Goal: Task Accomplishment & Management: Use online tool/utility

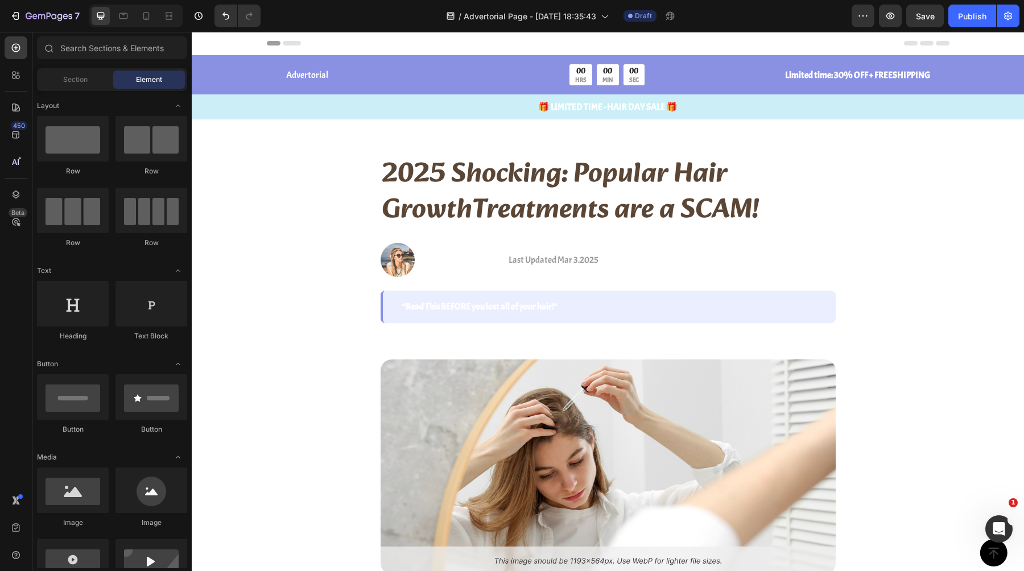
click at [155, 20] on div at bounding box center [135, 16] width 93 height 23
click at [145, 18] on icon at bounding box center [146, 18] width 3 height 1
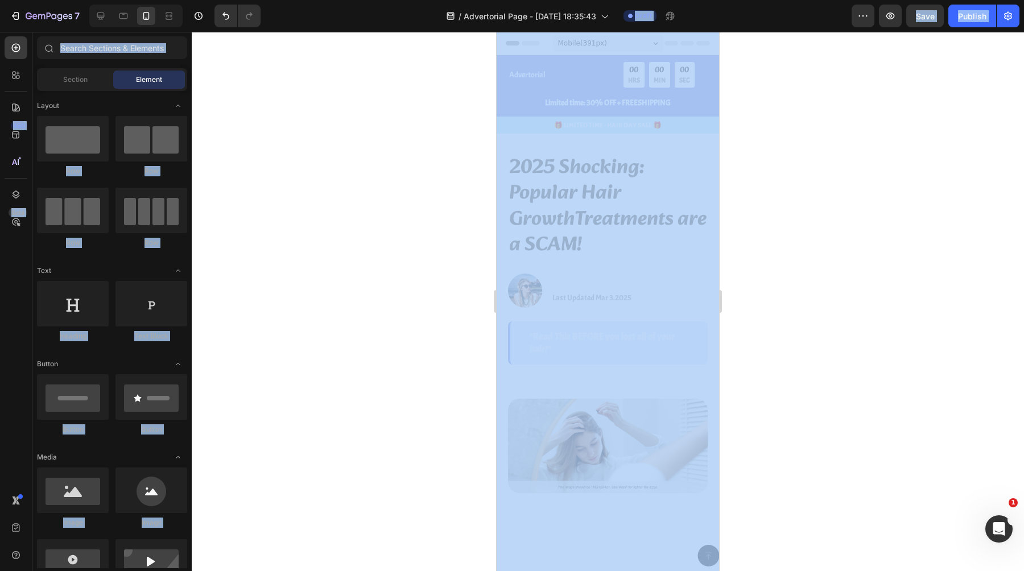
click at [776, 100] on div at bounding box center [608, 301] width 832 height 539
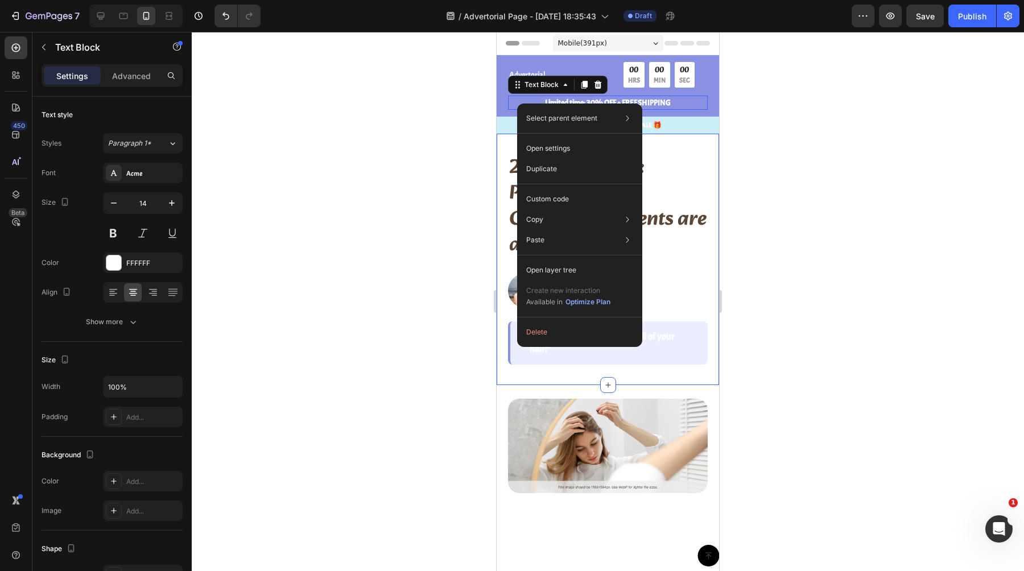
click at [462, 231] on div at bounding box center [608, 301] width 832 height 539
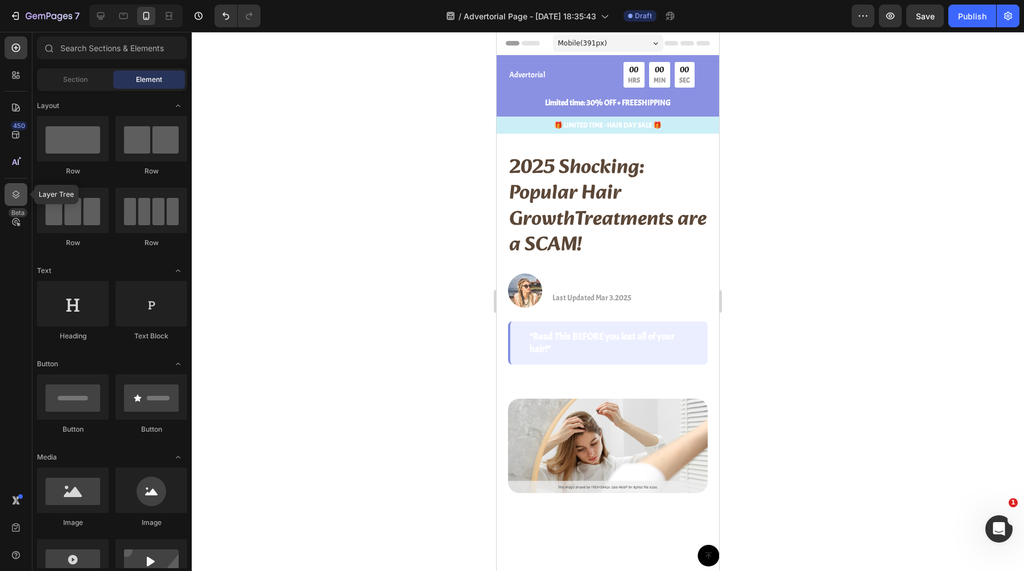
click at [26, 189] on div at bounding box center [16, 194] width 23 height 23
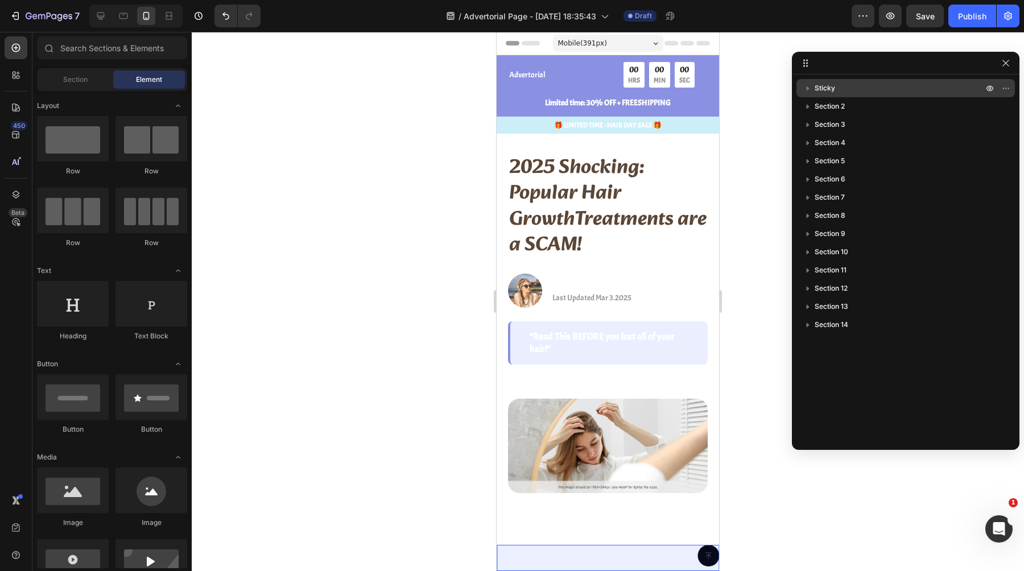
click at [838, 96] on div "Sticky" at bounding box center [905, 88] width 209 height 18
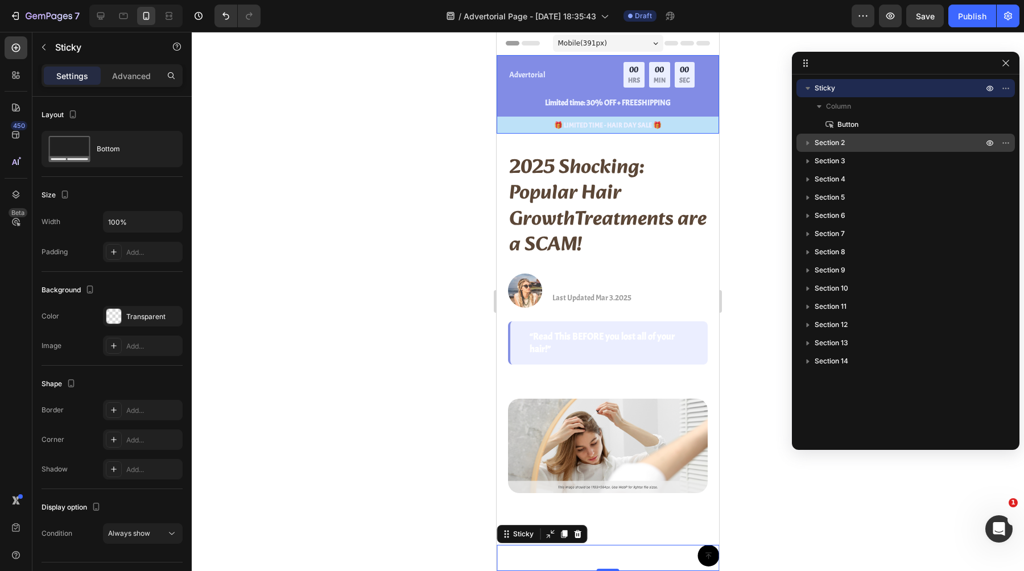
click at [846, 141] on p "Section 2" at bounding box center [900, 142] width 171 height 11
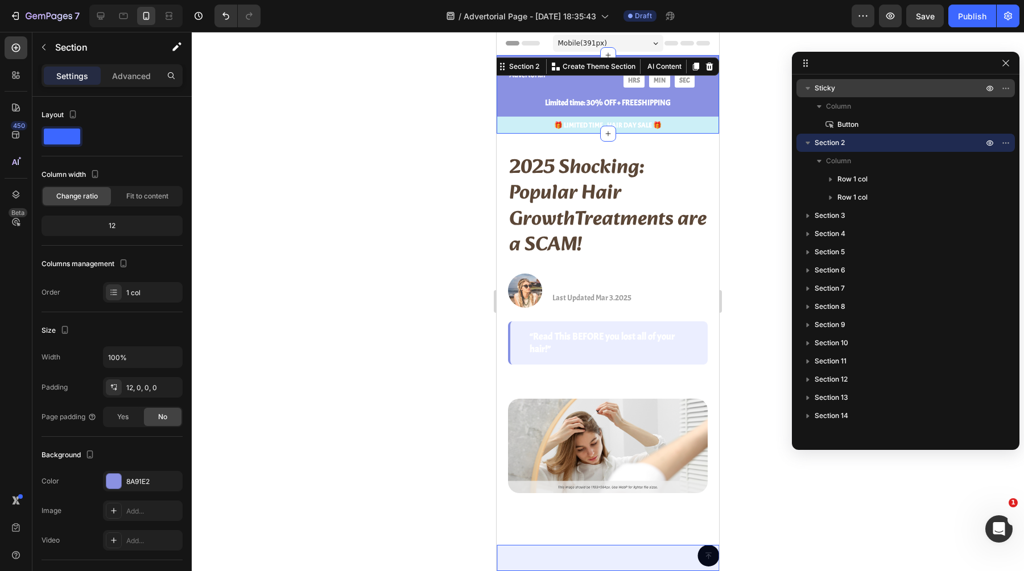
click at [837, 89] on p "Sticky" at bounding box center [900, 87] width 171 height 11
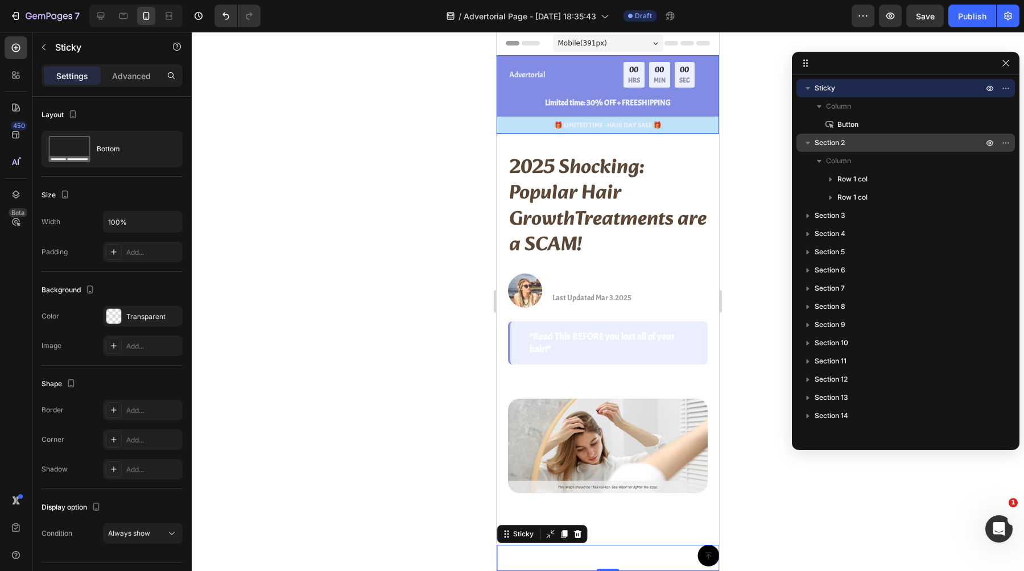
click at [851, 146] on p "Section 2" at bounding box center [900, 142] width 171 height 11
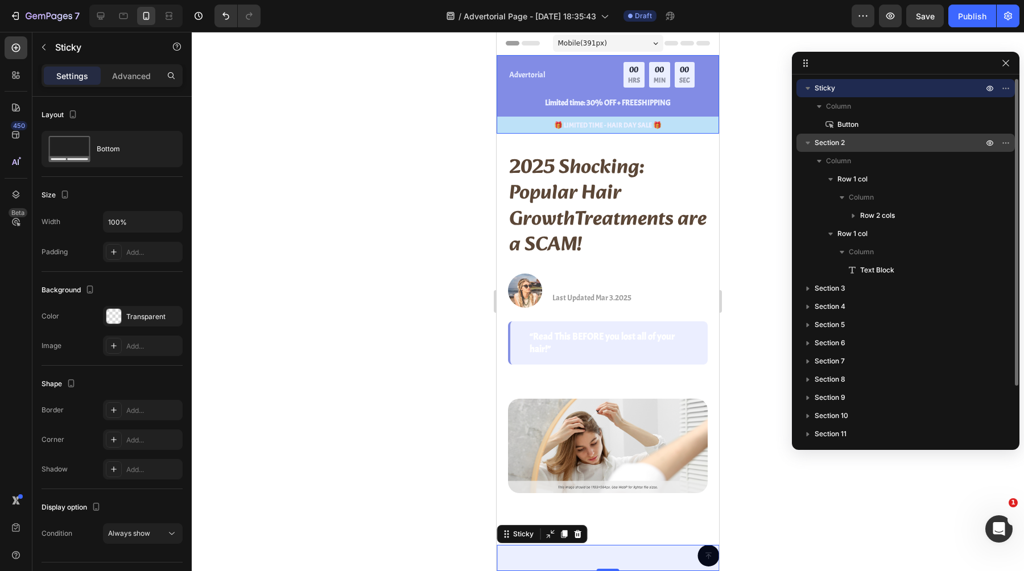
click at [838, 143] on span "Section 2" at bounding box center [830, 142] width 30 height 11
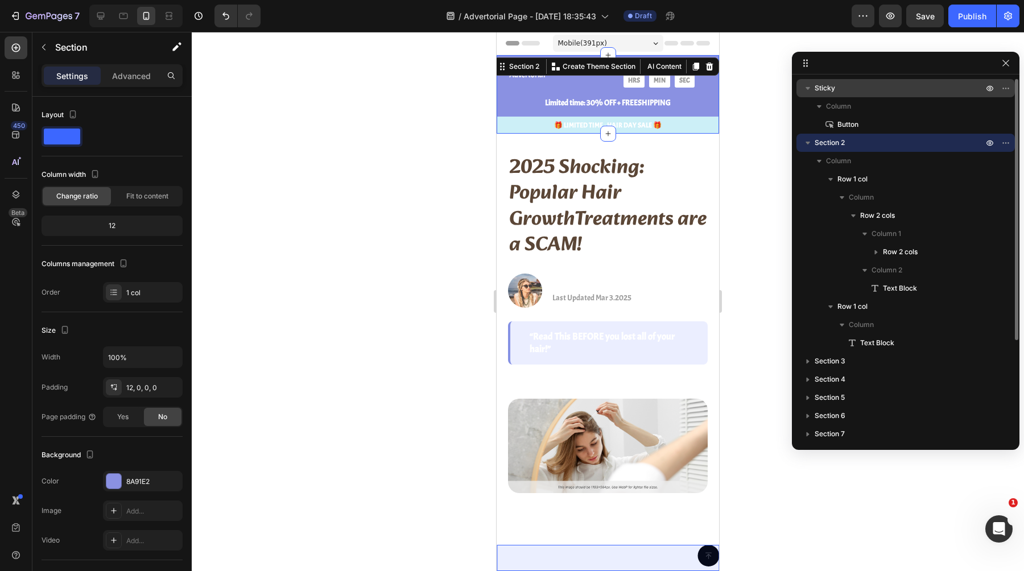
click at [974, 96] on div "Sticky" at bounding box center [905, 88] width 209 height 18
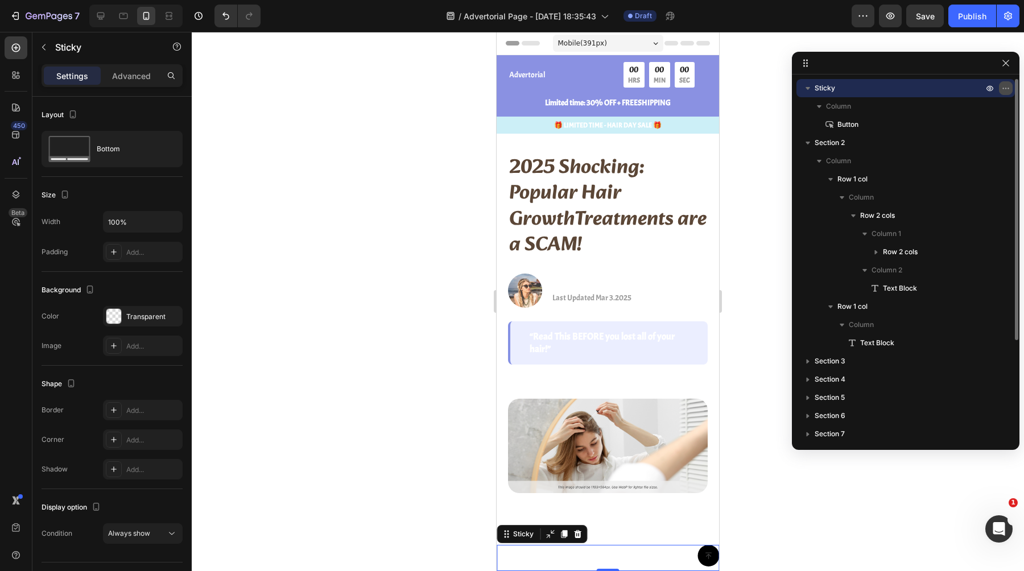
click at [1005, 88] on icon "button" at bounding box center [1005, 88] width 1 height 1
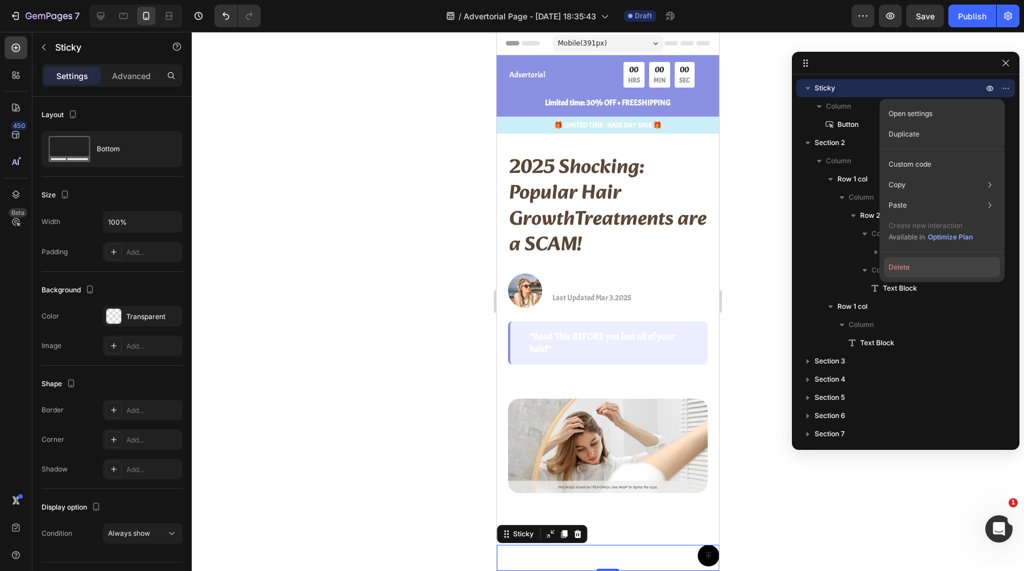
click at [902, 270] on button "Delete" at bounding box center [942, 267] width 116 height 20
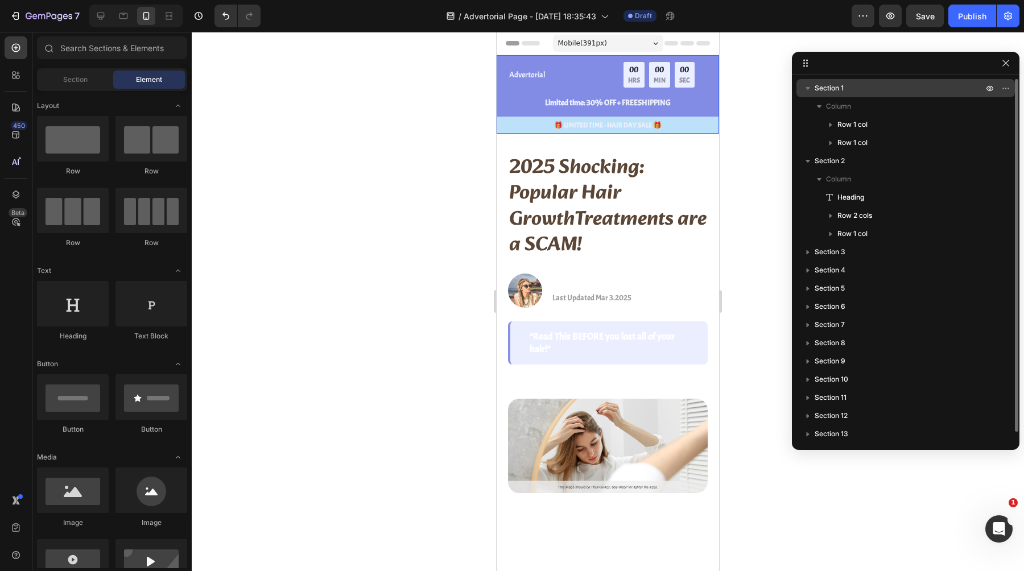
click at [812, 87] on icon "button" at bounding box center [807, 87] width 11 height 11
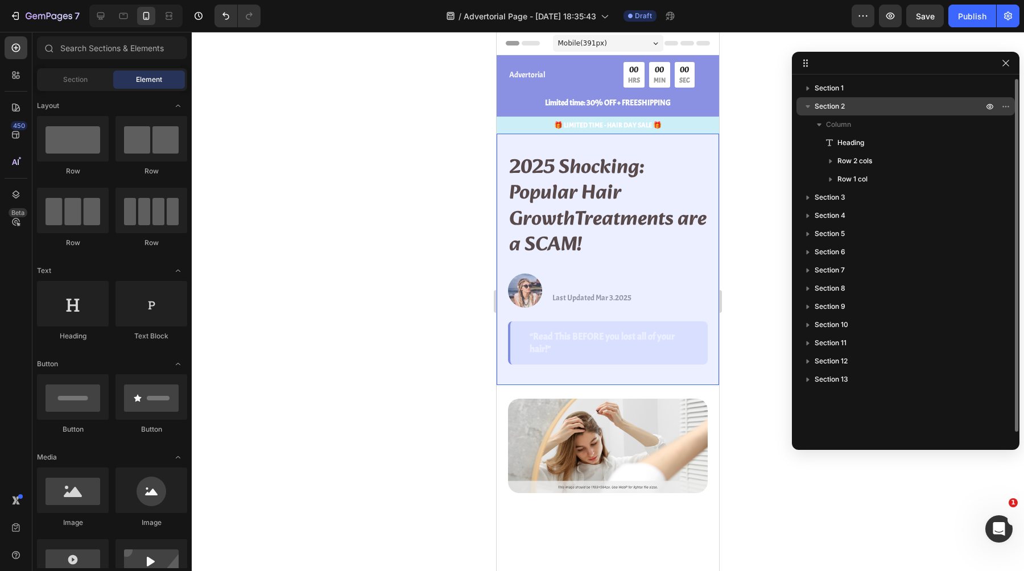
click at [805, 108] on icon "button" at bounding box center [807, 106] width 11 height 11
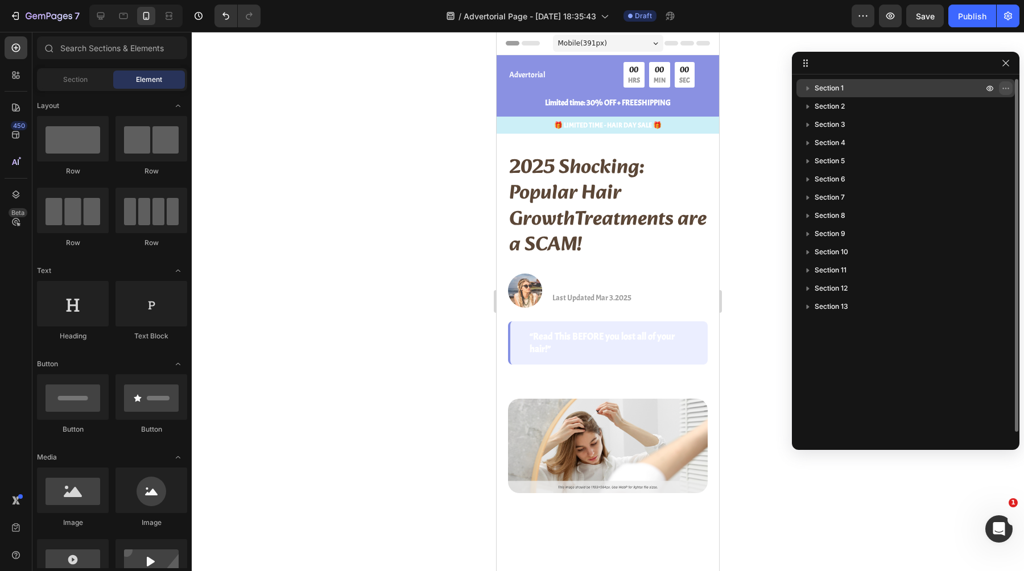
click at [1006, 86] on icon "button" at bounding box center [1005, 88] width 9 height 9
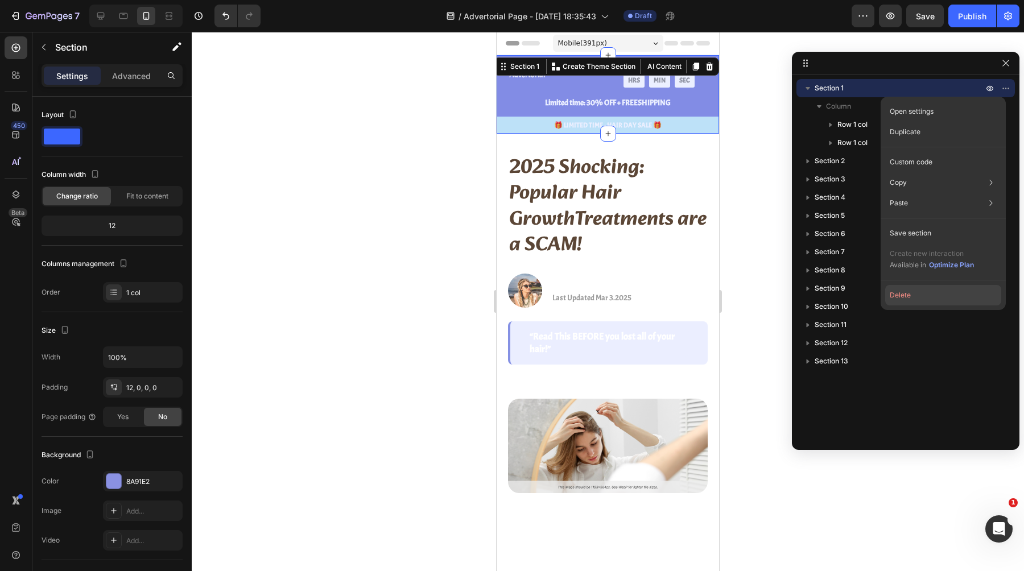
click at [893, 285] on button "Delete" at bounding box center [943, 295] width 116 height 20
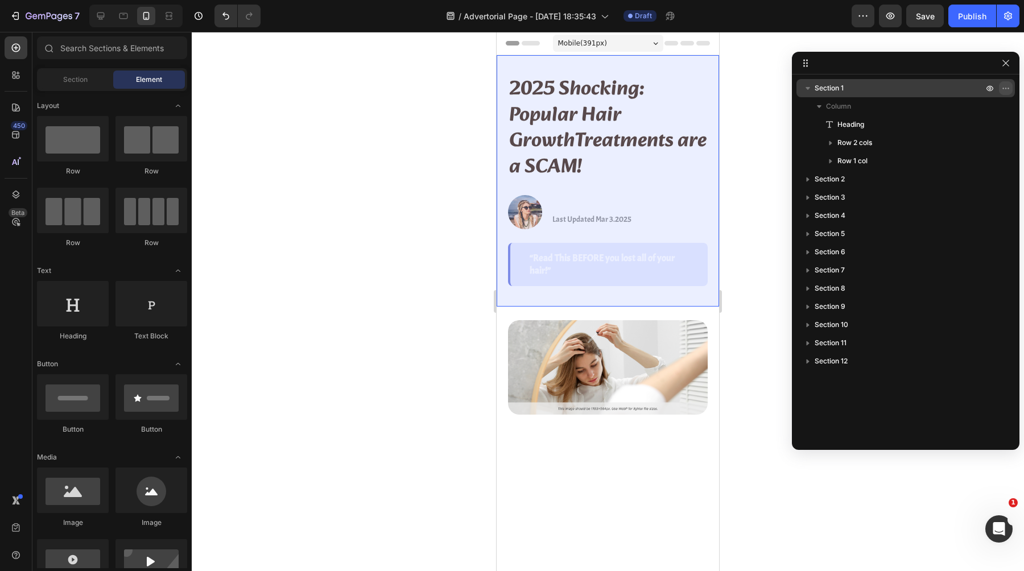
click at [1006, 92] on icon "button" at bounding box center [1005, 88] width 9 height 9
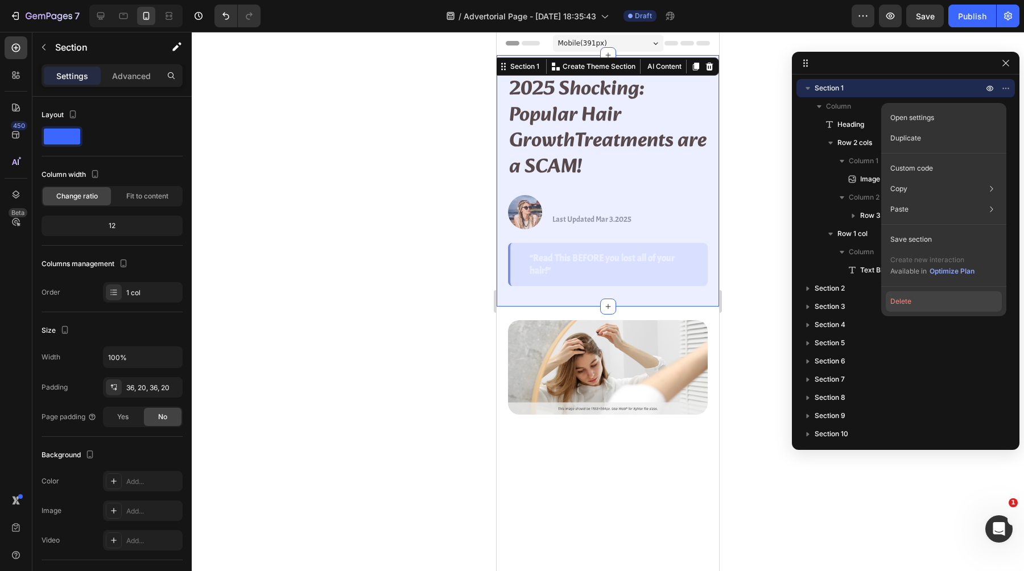
click at [927, 298] on button "Delete" at bounding box center [944, 301] width 116 height 20
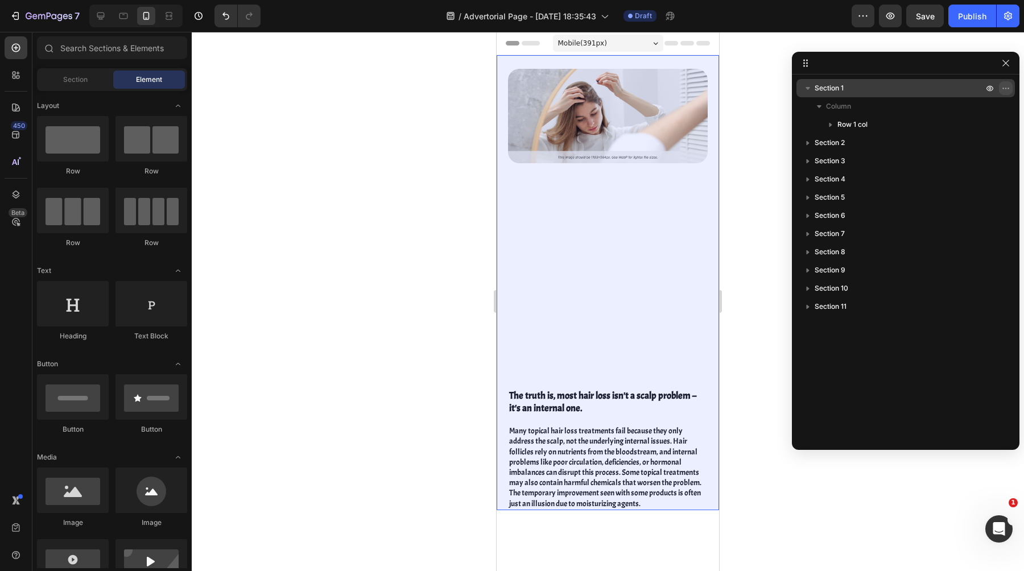
click at [1007, 88] on icon "button" at bounding box center [1007, 88] width 1 height 1
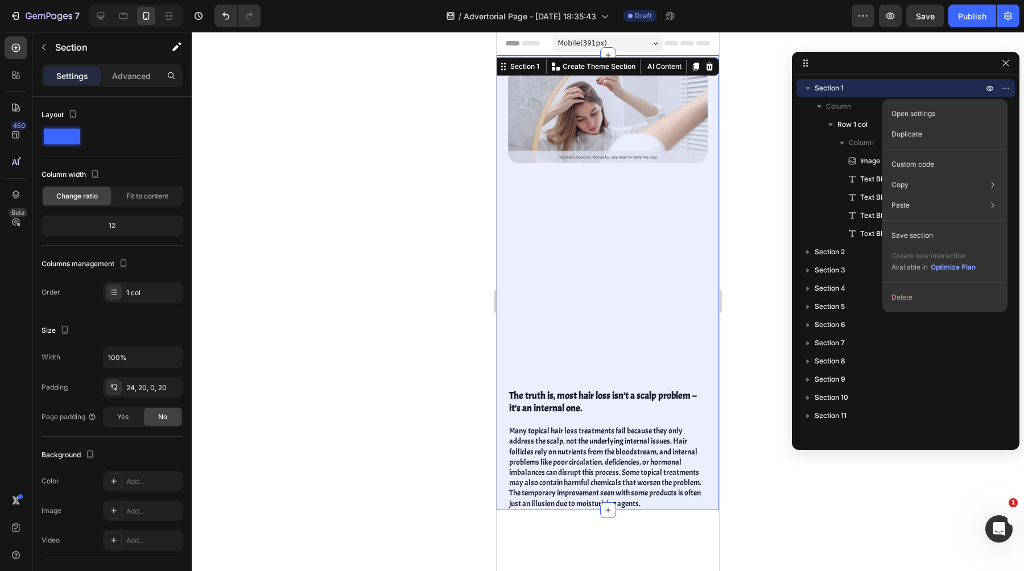
click at [919, 285] on div "Open settings Duplicate Custom code Copy Copy section Cmd + C Copy style Copy c…" at bounding box center [944, 205] width 125 height 213
click at [919, 294] on button "Delete" at bounding box center [945, 297] width 116 height 20
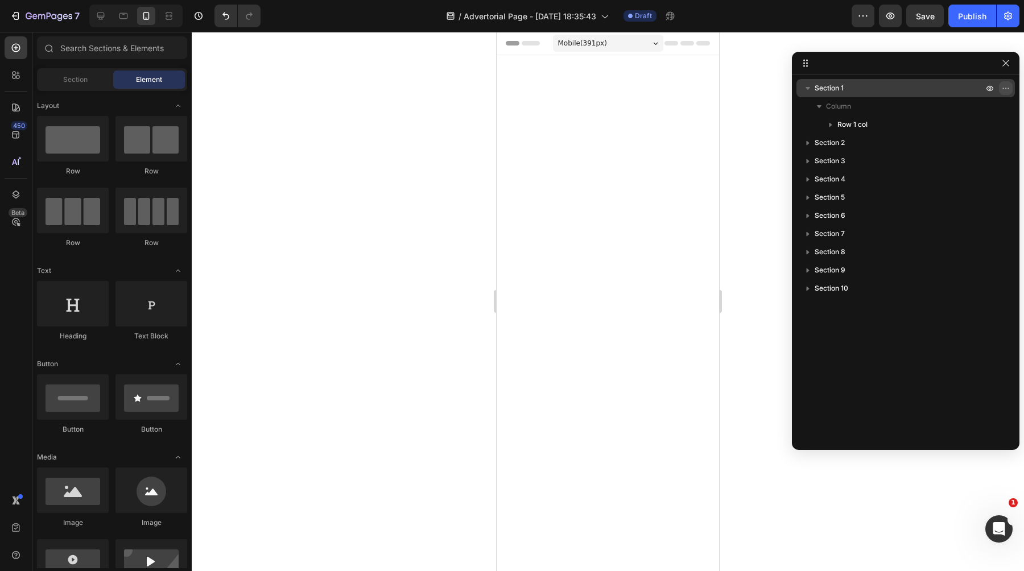
click at [1005, 87] on icon "button" at bounding box center [1005, 88] width 9 height 9
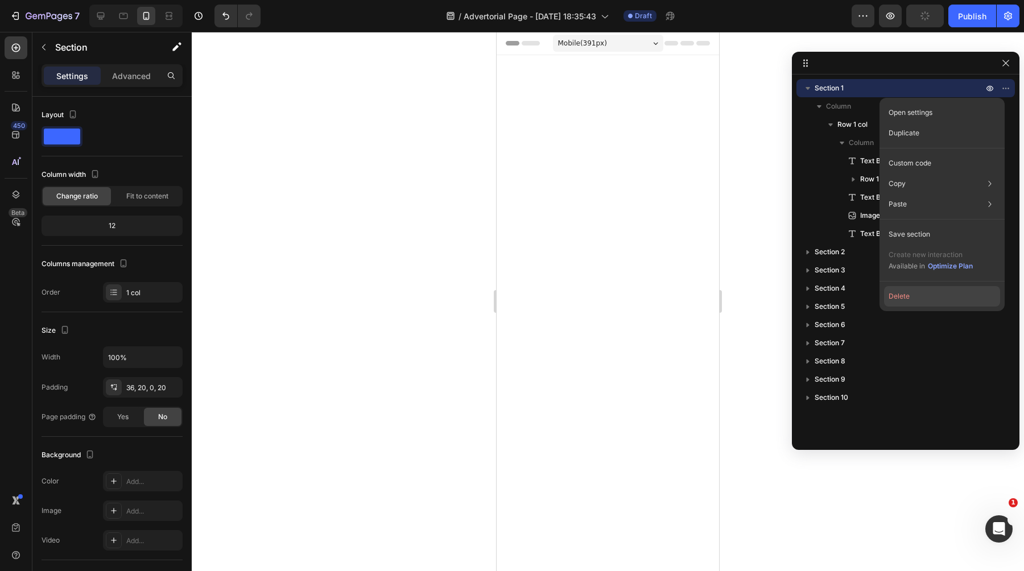
click at [914, 304] on button "Delete" at bounding box center [942, 296] width 116 height 20
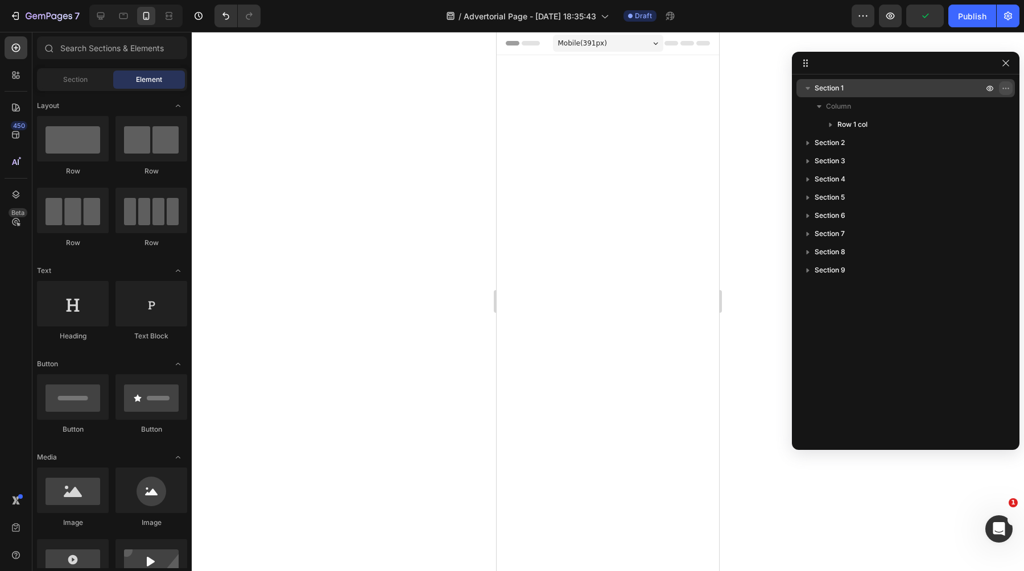
click at [1009, 89] on icon "button" at bounding box center [1005, 88] width 9 height 9
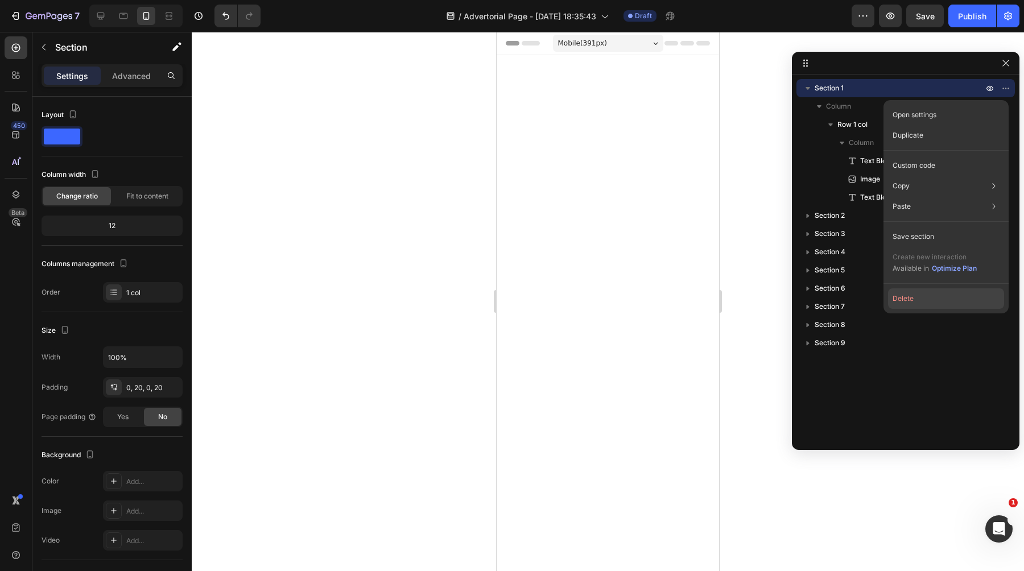
click at [916, 297] on button "Delete" at bounding box center [946, 298] width 116 height 20
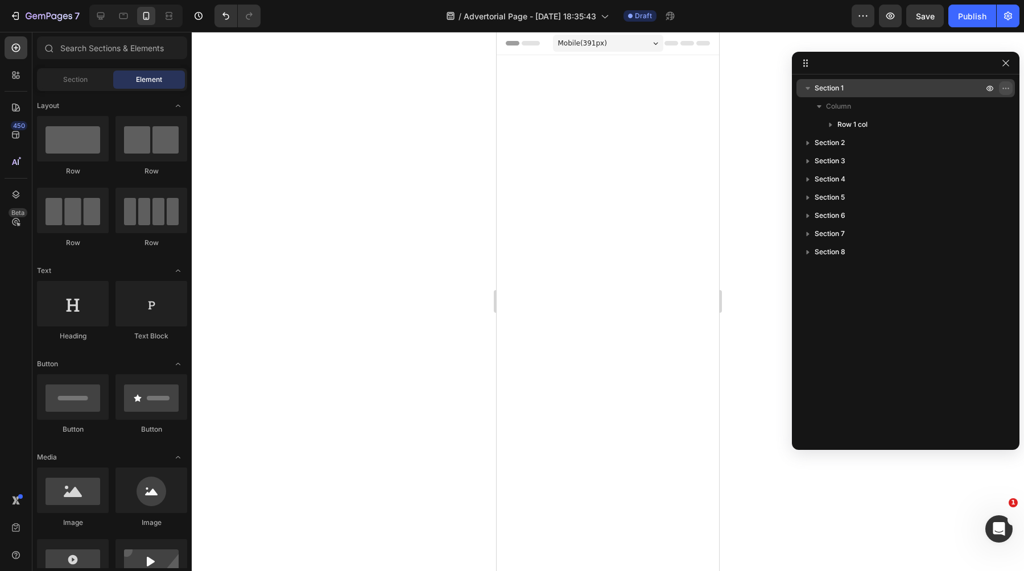
click at [1003, 86] on icon "button" at bounding box center [1005, 88] width 9 height 9
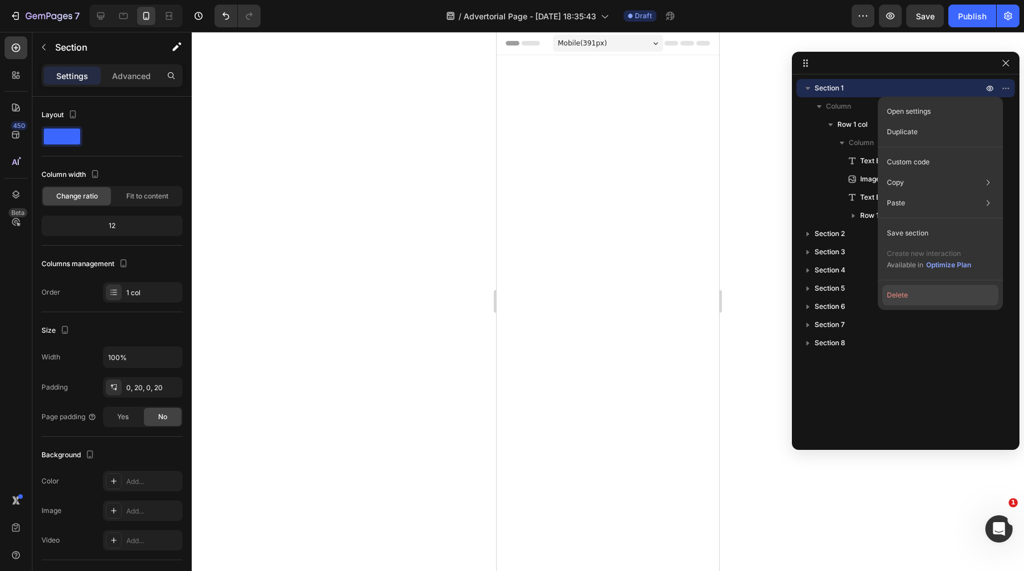
click at [921, 297] on button "Delete" at bounding box center [940, 295] width 116 height 20
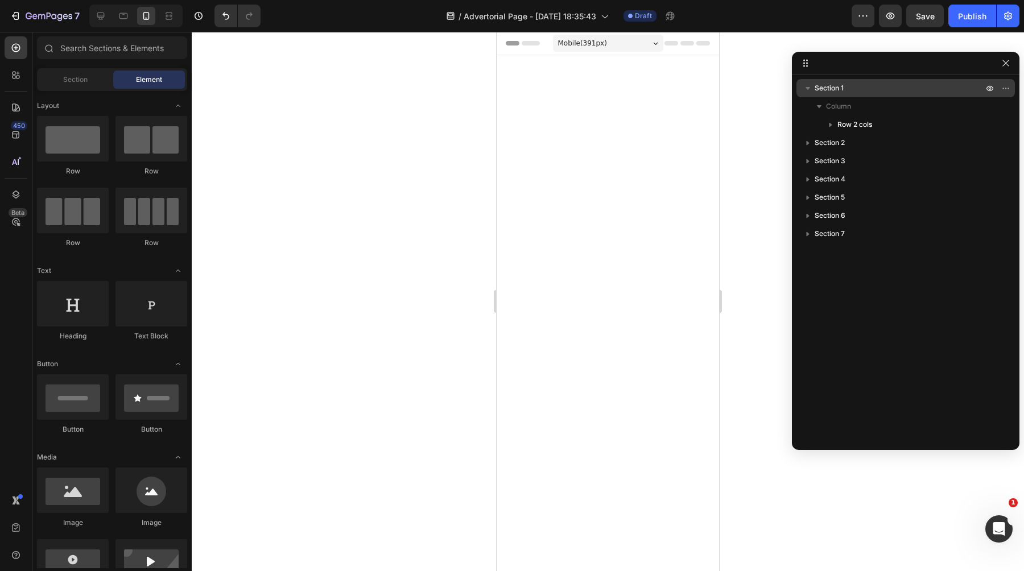
click at [998, 88] on div at bounding box center [998, 88] width 30 height 18
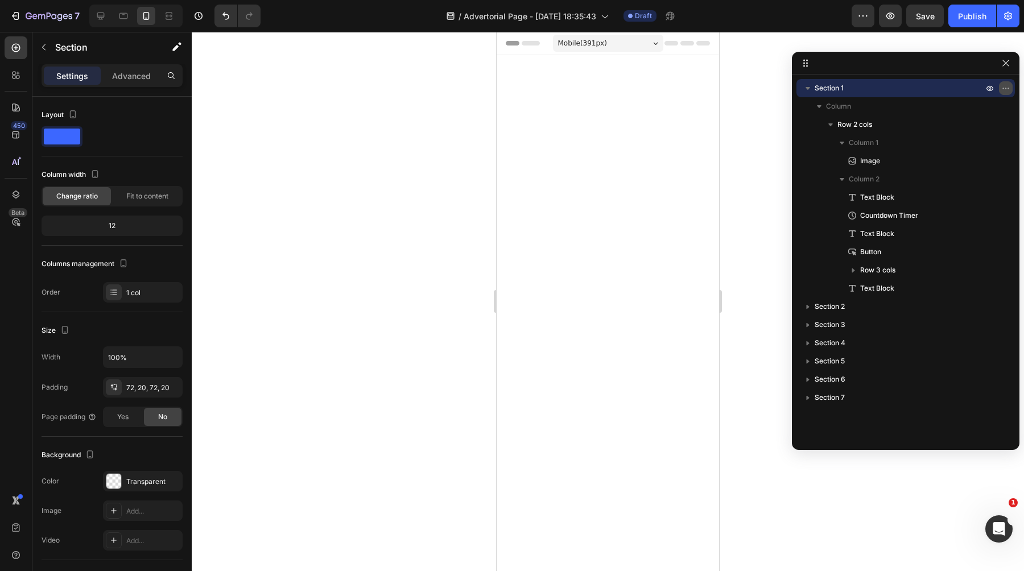
click at [1002, 88] on icon "button" at bounding box center [1005, 88] width 9 height 9
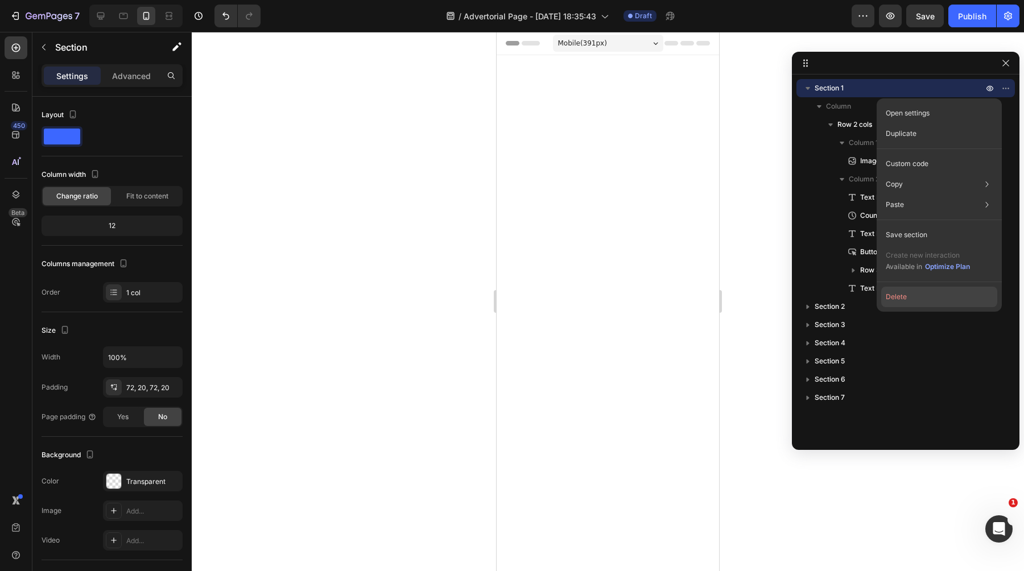
click at [895, 299] on button "Delete" at bounding box center [939, 297] width 116 height 20
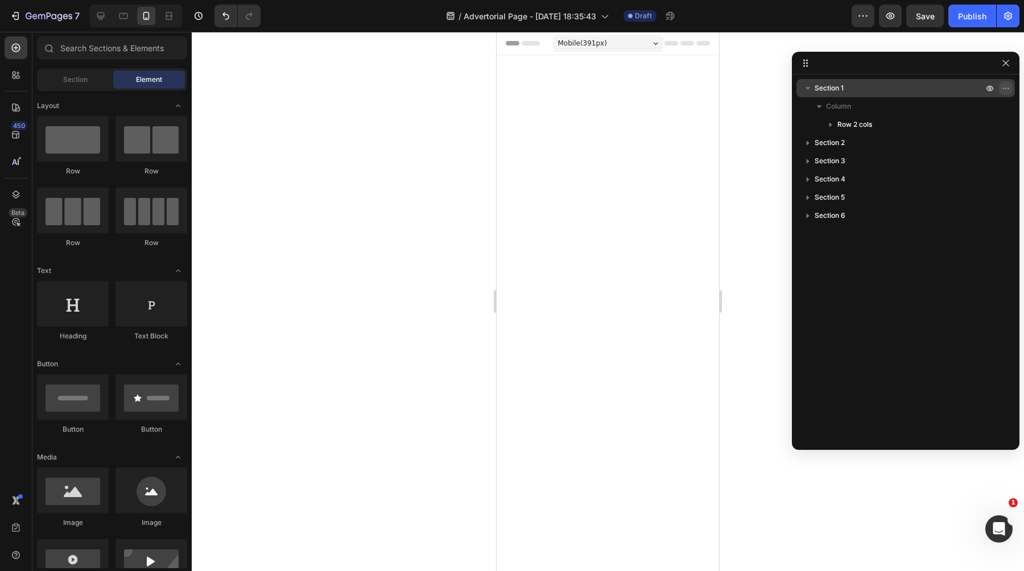
click at [1001, 88] on icon "button" at bounding box center [1005, 88] width 9 height 9
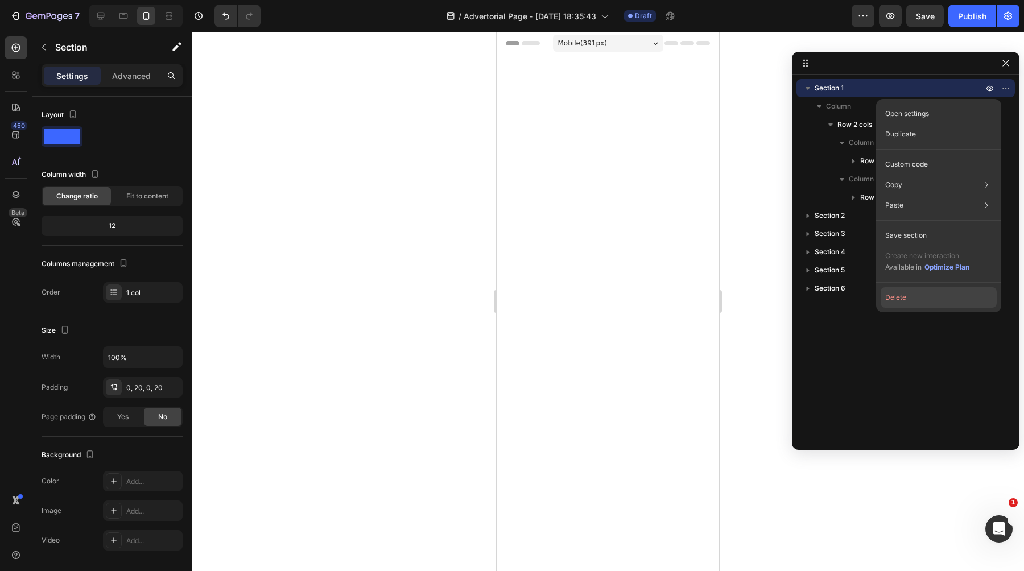
click at [910, 297] on button "Delete" at bounding box center [939, 297] width 116 height 20
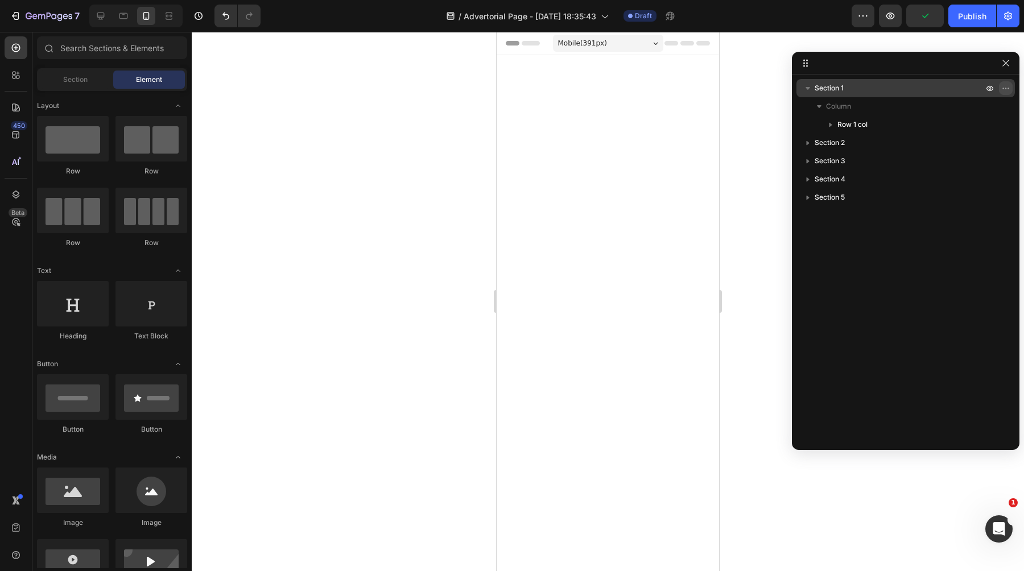
click at [1001, 85] on icon "button" at bounding box center [1005, 88] width 9 height 9
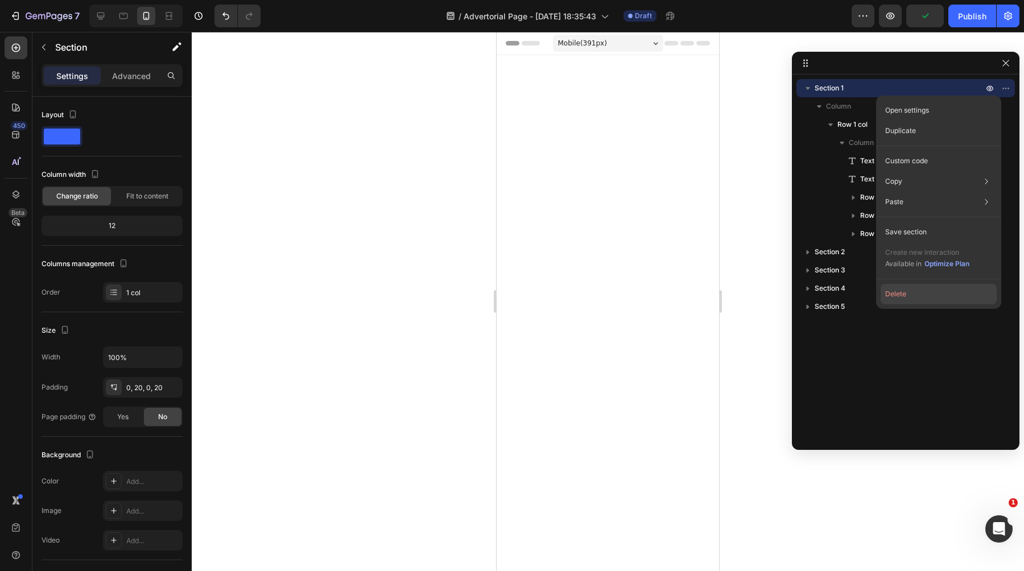
click at [907, 295] on button "Delete" at bounding box center [939, 294] width 116 height 20
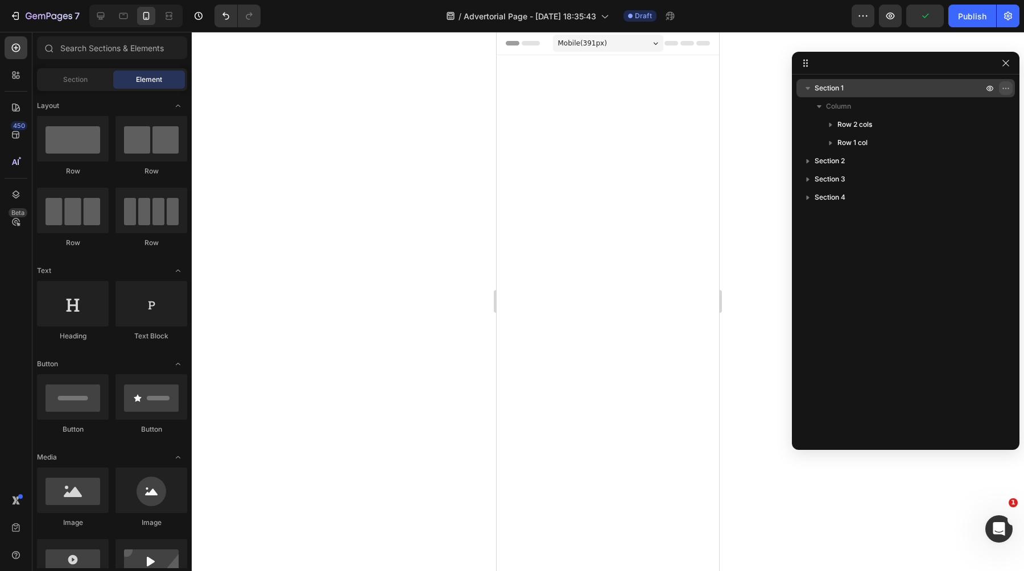
click at [1007, 88] on icon "button" at bounding box center [1007, 88] width 1 height 1
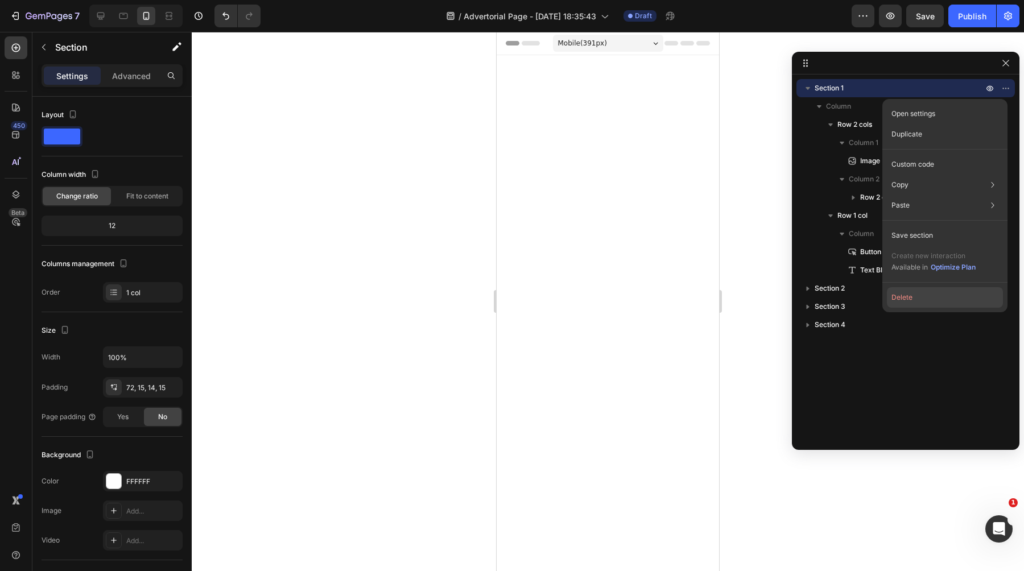
click at [915, 292] on button "Delete" at bounding box center [945, 297] width 116 height 20
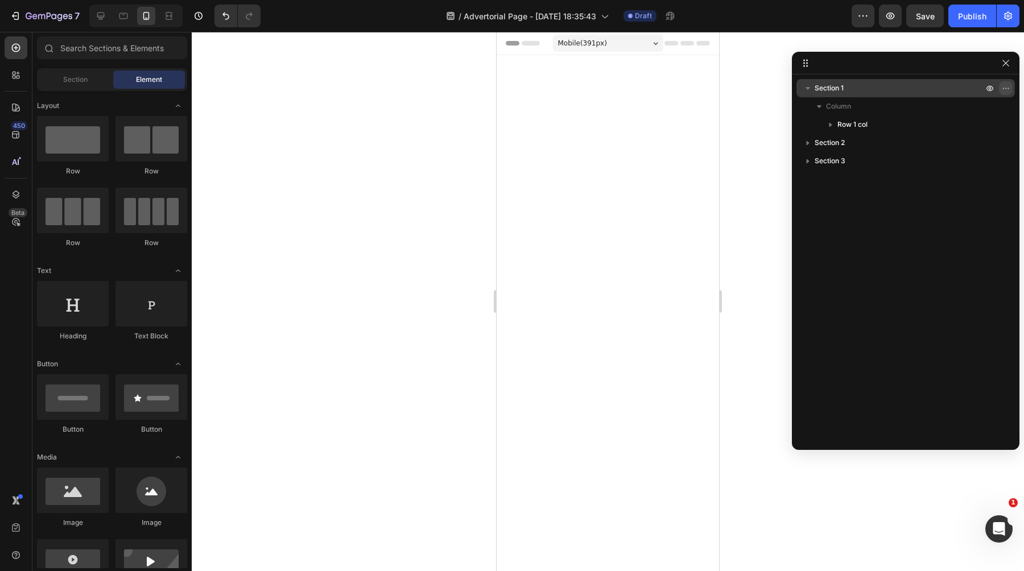
click at [1001, 85] on icon "button" at bounding box center [1005, 88] width 9 height 9
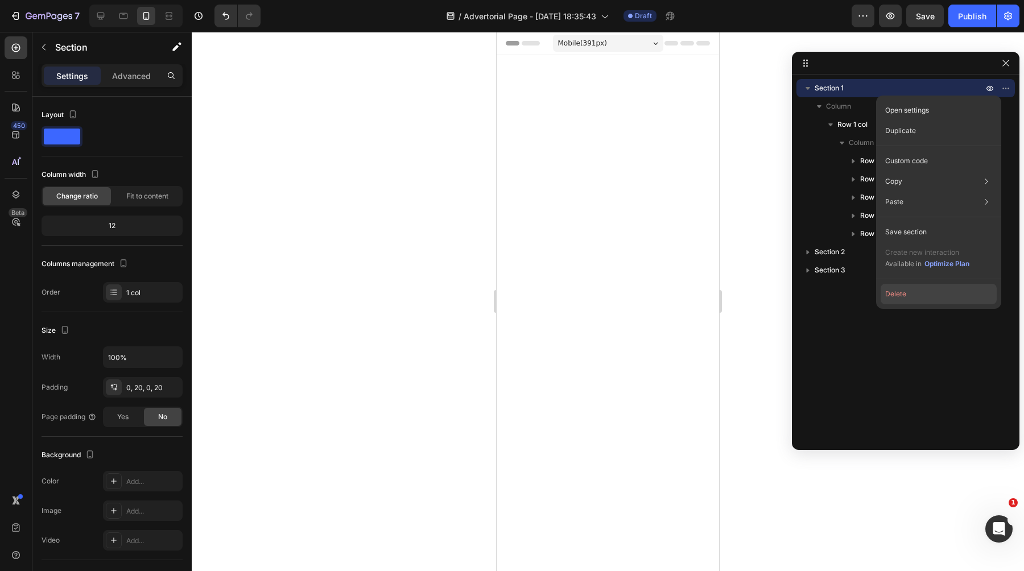
click at [920, 292] on button "Delete" at bounding box center [939, 294] width 116 height 20
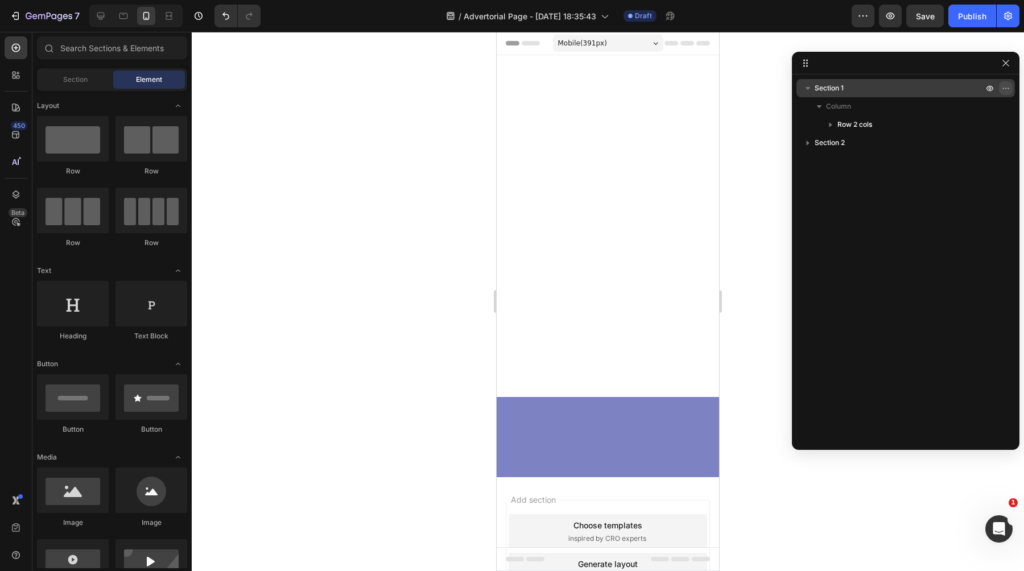
click at [1003, 86] on icon "button" at bounding box center [1005, 88] width 9 height 9
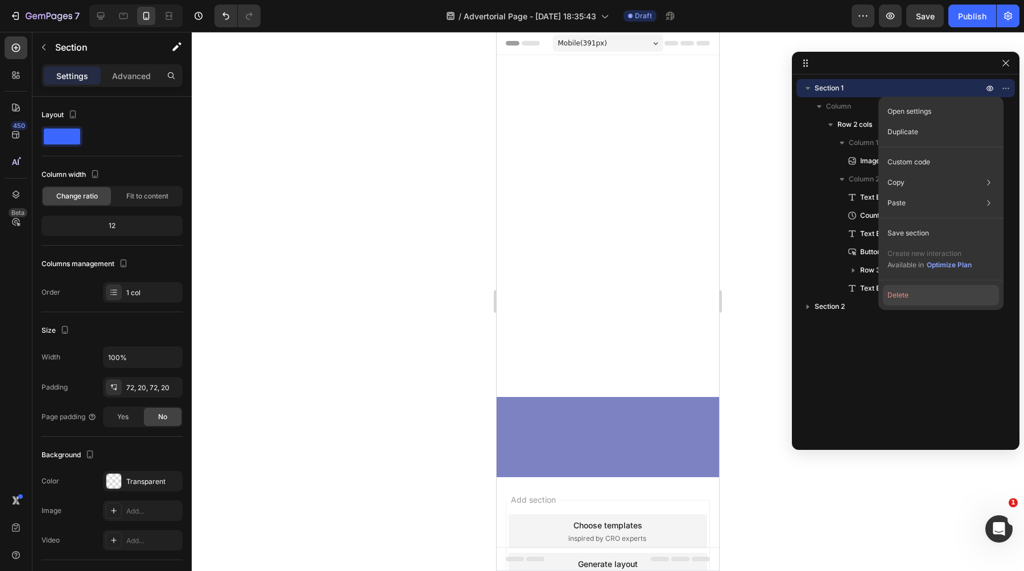
click at [914, 294] on button "Delete" at bounding box center [941, 295] width 116 height 20
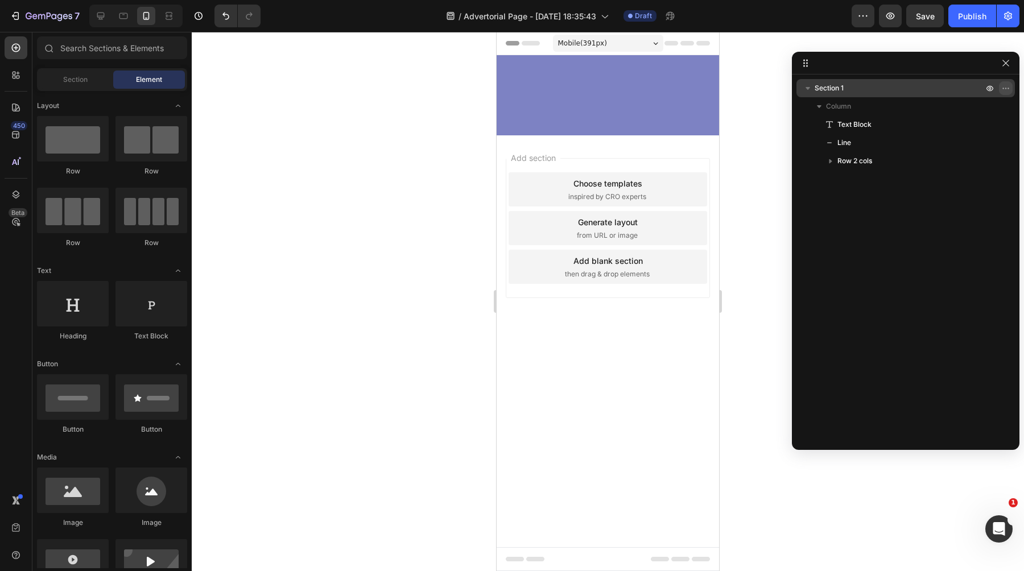
click at [1004, 86] on icon "button" at bounding box center [1005, 88] width 9 height 9
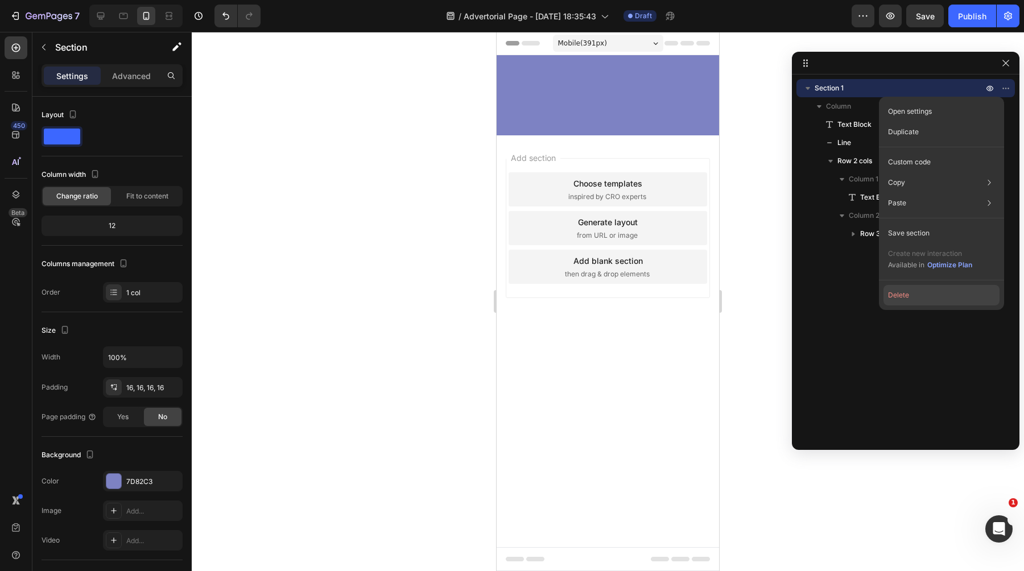
click at [903, 296] on button "Delete" at bounding box center [941, 295] width 116 height 20
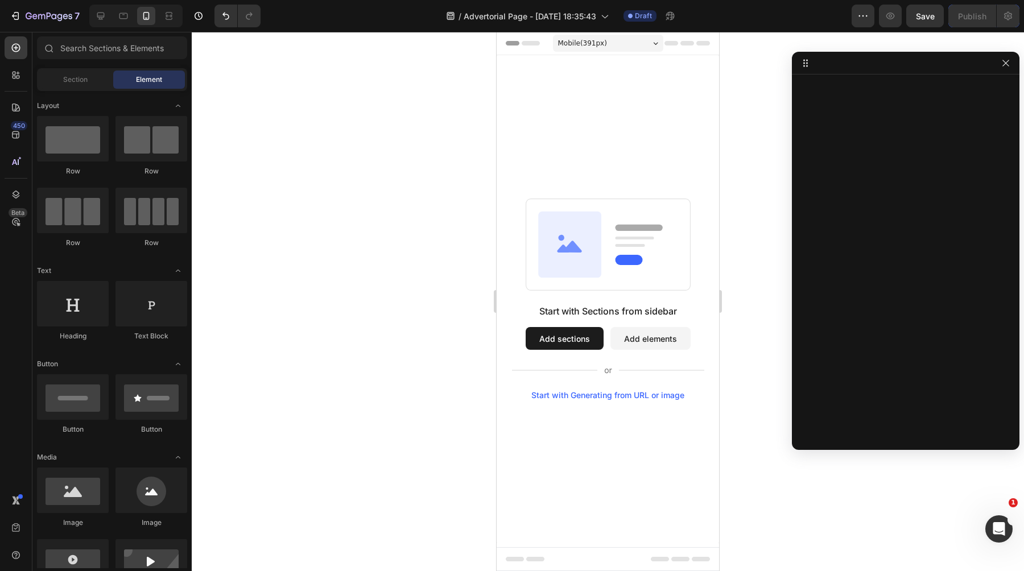
click at [622, 333] on button "Add elements" at bounding box center [650, 338] width 80 height 23
click at [1008, 56] on button "button" at bounding box center [1006, 63] width 14 height 14
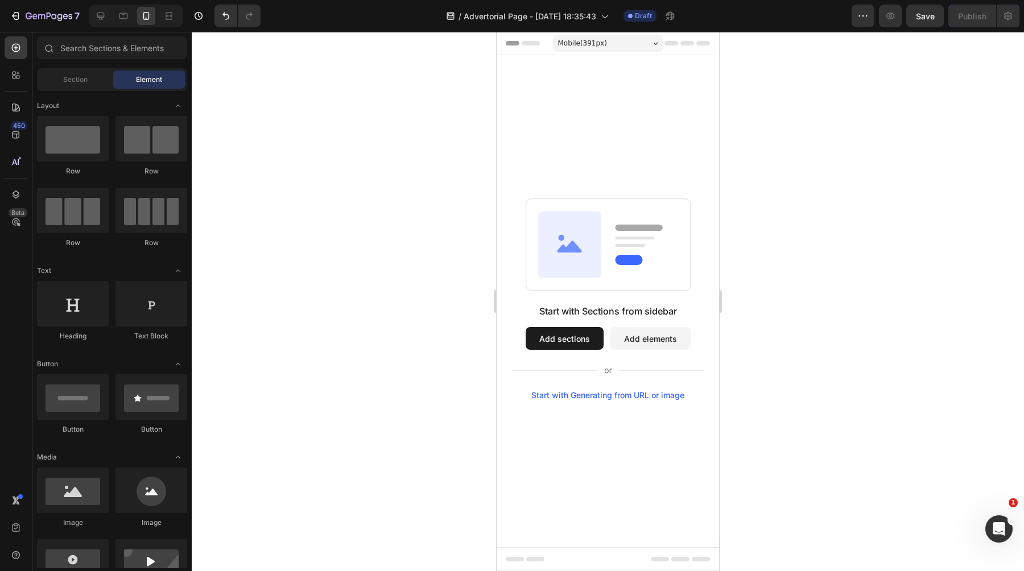
click at [568, 325] on div "Start with Sections from sidebar Add sections Add elements Start with Generatin…" at bounding box center [608, 352] width 192 height 96
click at [565, 333] on button "Add sections" at bounding box center [565, 338] width 78 height 23
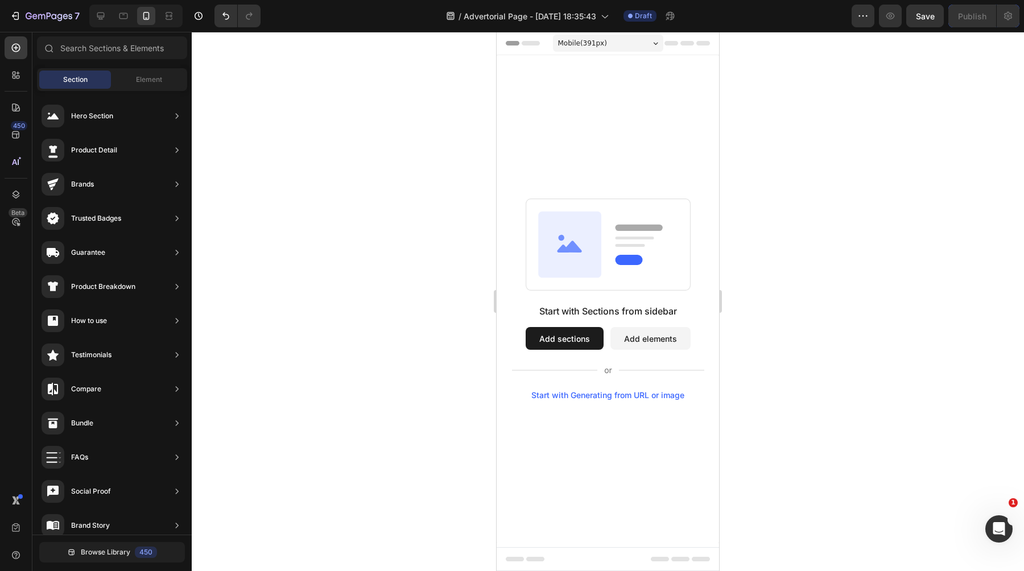
click at [636, 338] on button "Add elements" at bounding box center [650, 338] width 80 height 23
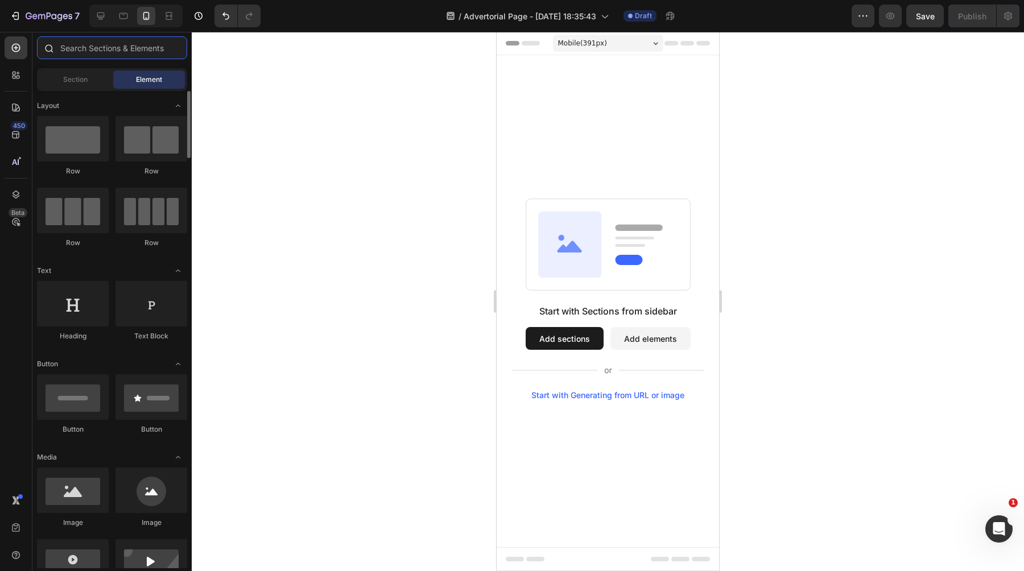
click at [85, 52] on input "text" at bounding box center [112, 47] width 150 height 23
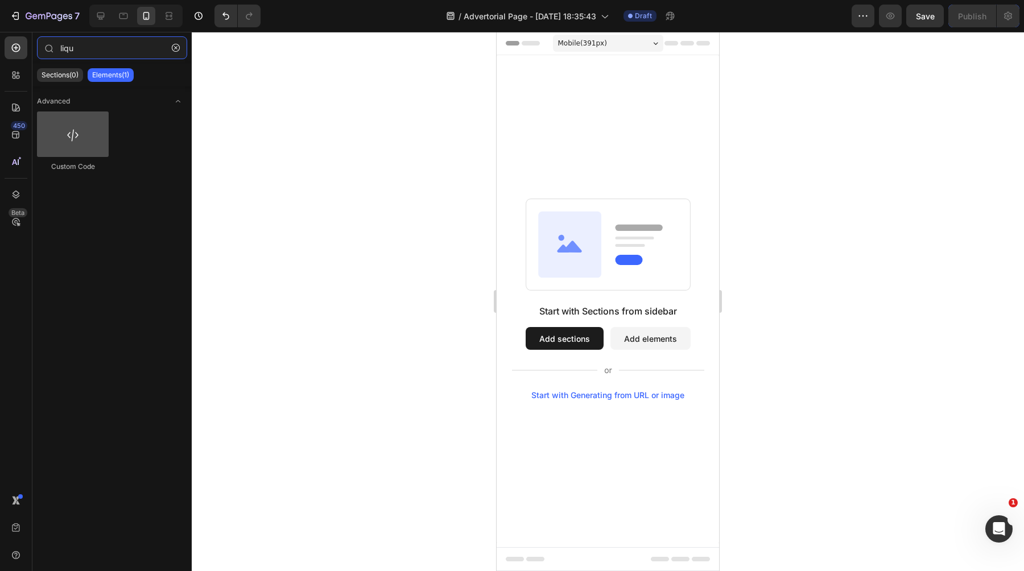
type input "liqu"
click at [89, 139] on div at bounding box center [73, 134] width 72 height 46
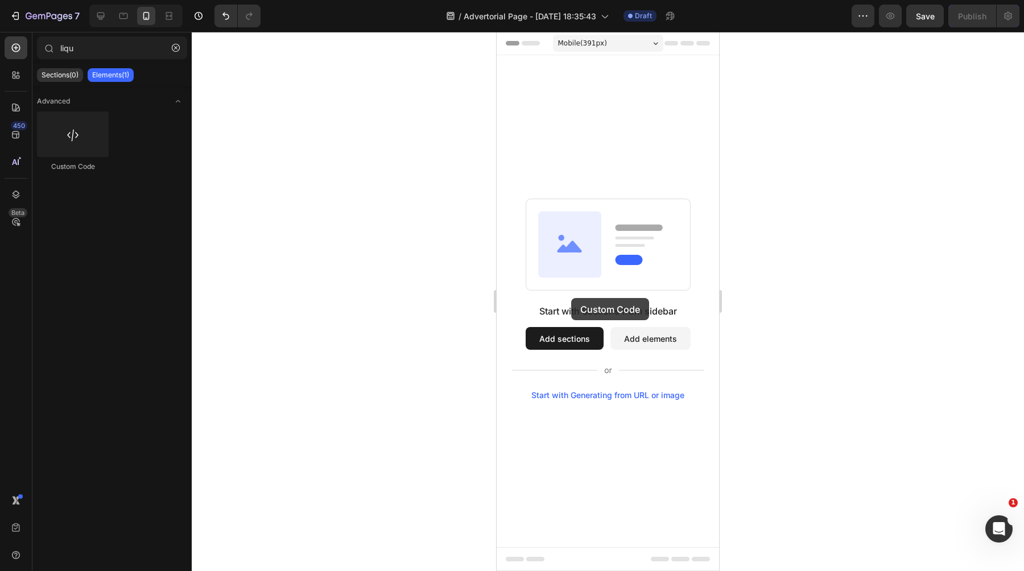
drag, startPoint x: 589, startPoint y: 161, endPoint x: 570, endPoint y: 298, distance: 138.4
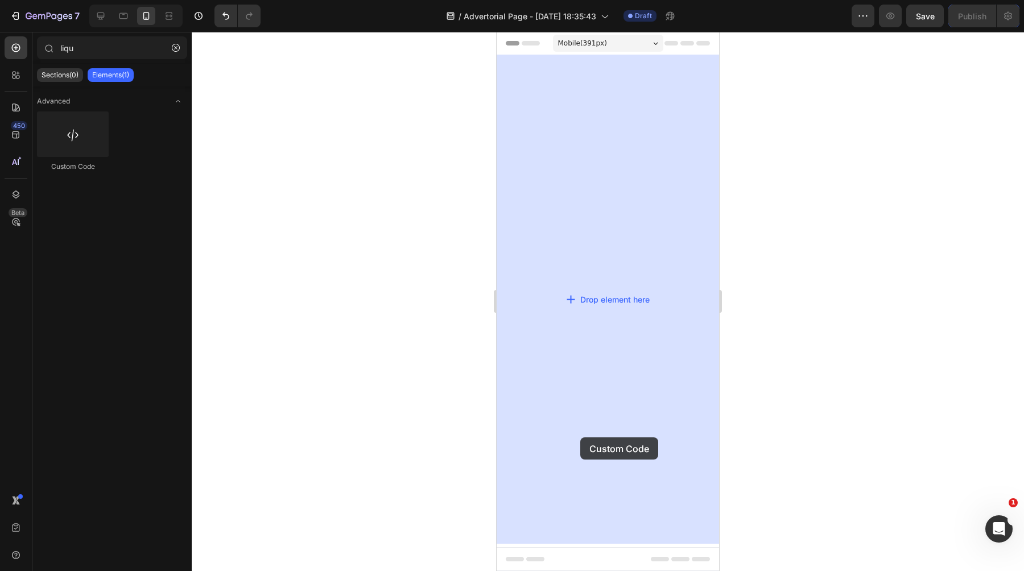
drag, startPoint x: 589, startPoint y: 174, endPoint x: 580, endPoint y: 438, distance: 264.1
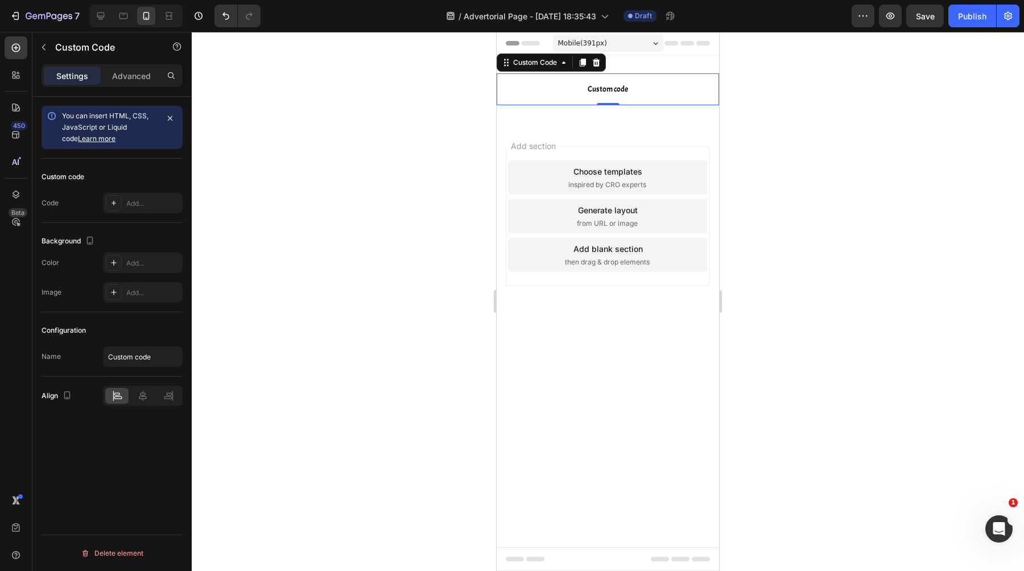
click at [644, 89] on span "Custom code" at bounding box center [608, 89] width 222 height 14
click at [135, 201] on div "Add..." at bounding box center [152, 204] width 53 height 10
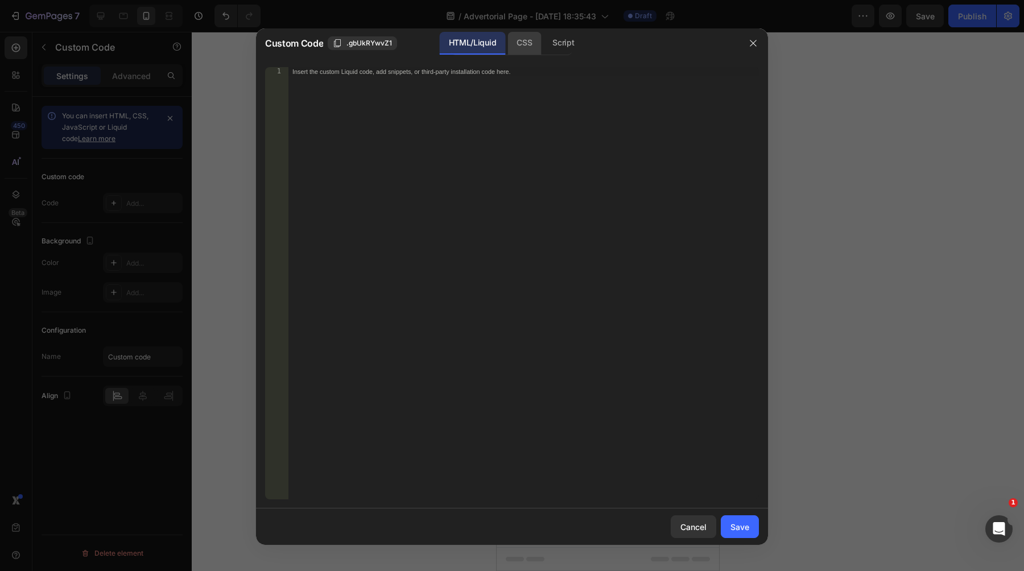
click at [514, 53] on div "CSS" at bounding box center [524, 43] width 34 height 23
click at [474, 51] on div "HTML/Liquid" at bounding box center [472, 43] width 65 height 23
click at [472, 166] on div "Insert the custom Liquid code, add snippets, or third-party installation code h…" at bounding box center [523, 292] width 471 height 451
paste textarea "</style>"
type textarea "</style>"
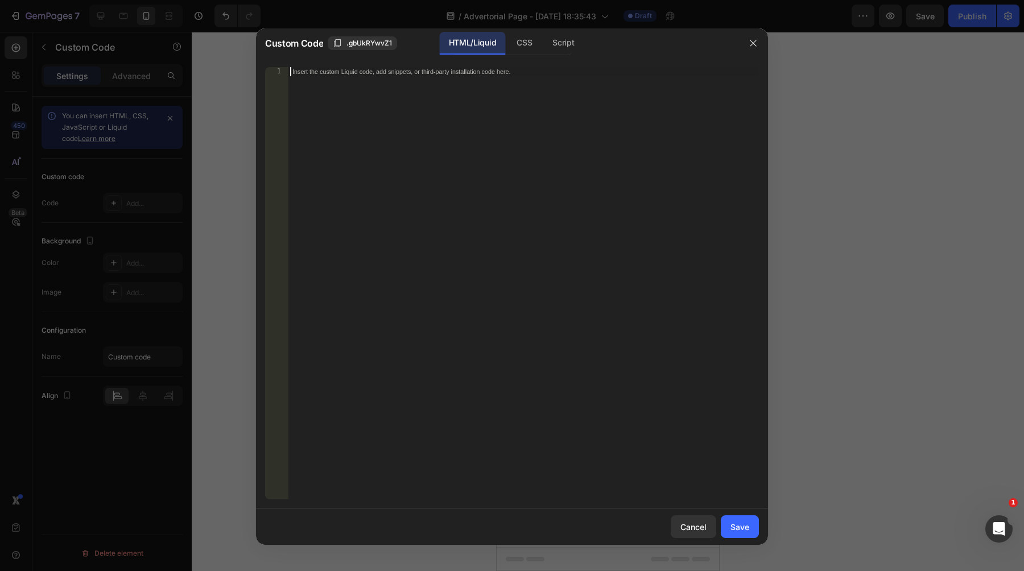
scroll to position [159, 0]
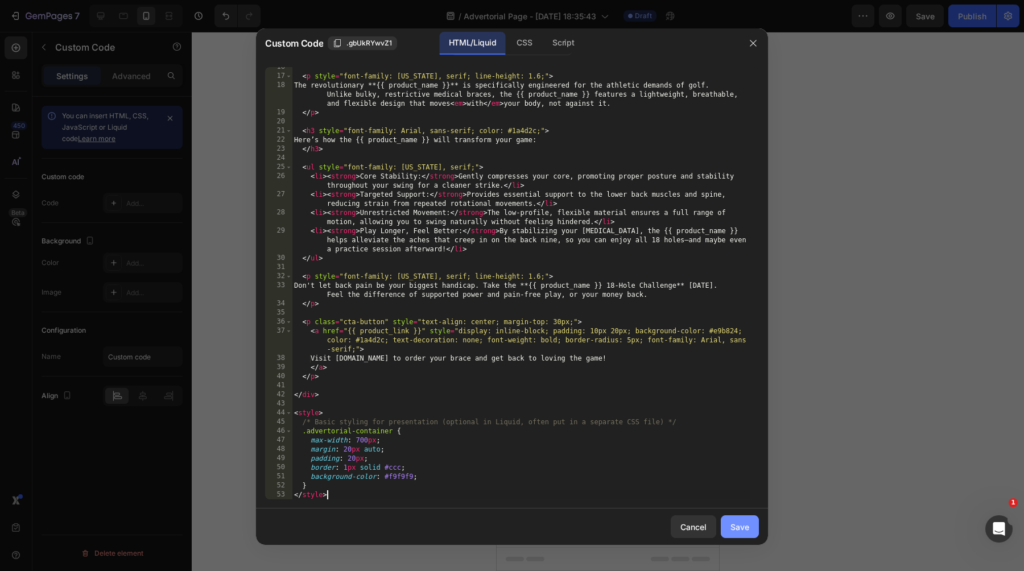
click at [735, 532] on div "Save" at bounding box center [739, 527] width 19 height 12
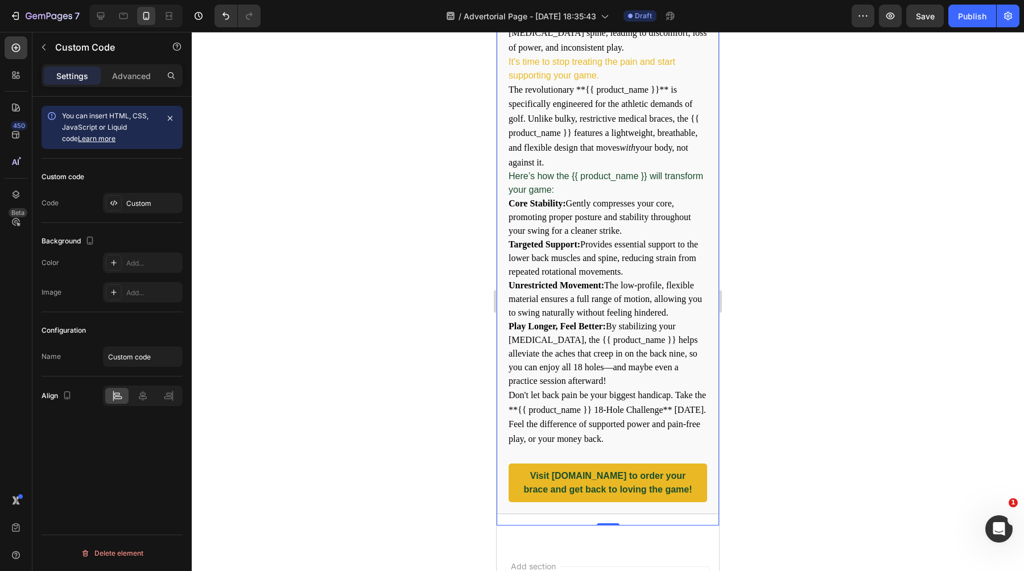
scroll to position [0, 0]
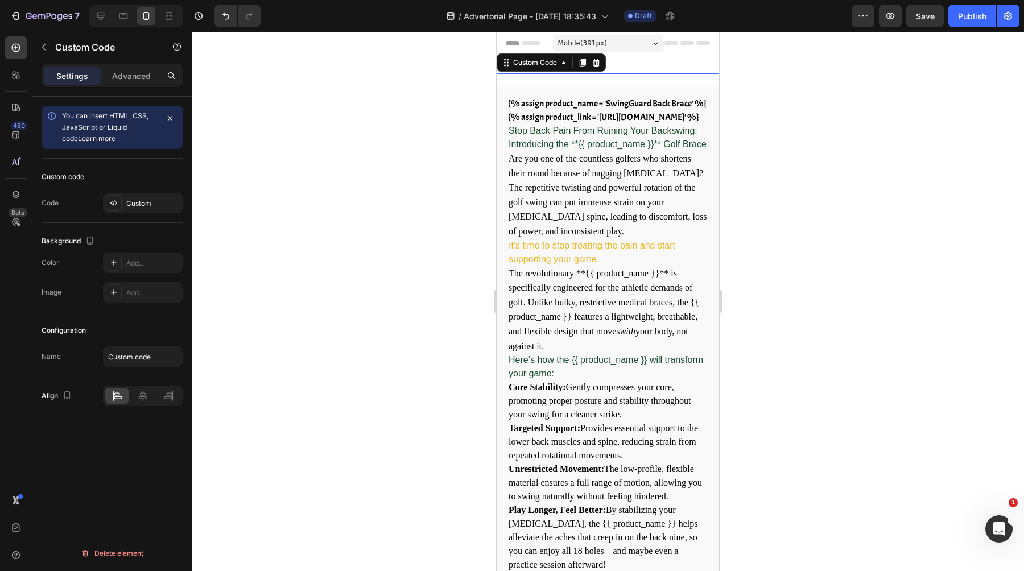
click at [580, 151] on h2 "Stop Back Pain From Ruining Your Backswing: Introducing the **{{ product_name }…" at bounding box center [608, 137] width 199 height 27
click at [924, 12] on span "Save" at bounding box center [925, 16] width 19 height 10
click at [925, 15] on span "Save" at bounding box center [925, 16] width 19 height 10
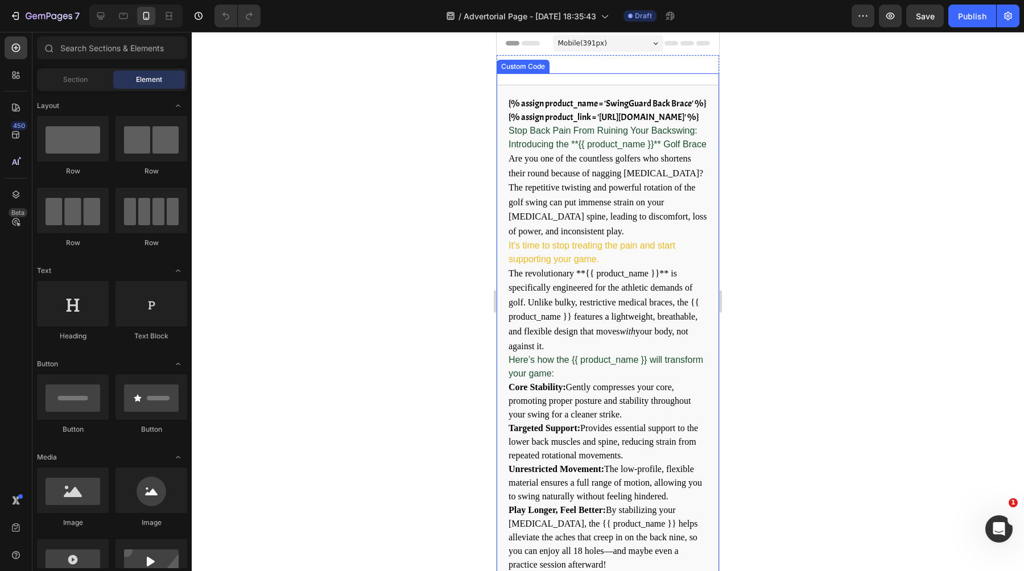
click at [529, 181] on p "Are you one of the countless golfers who shortens their round because of naggin…" at bounding box center [608, 195] width 199 height 88
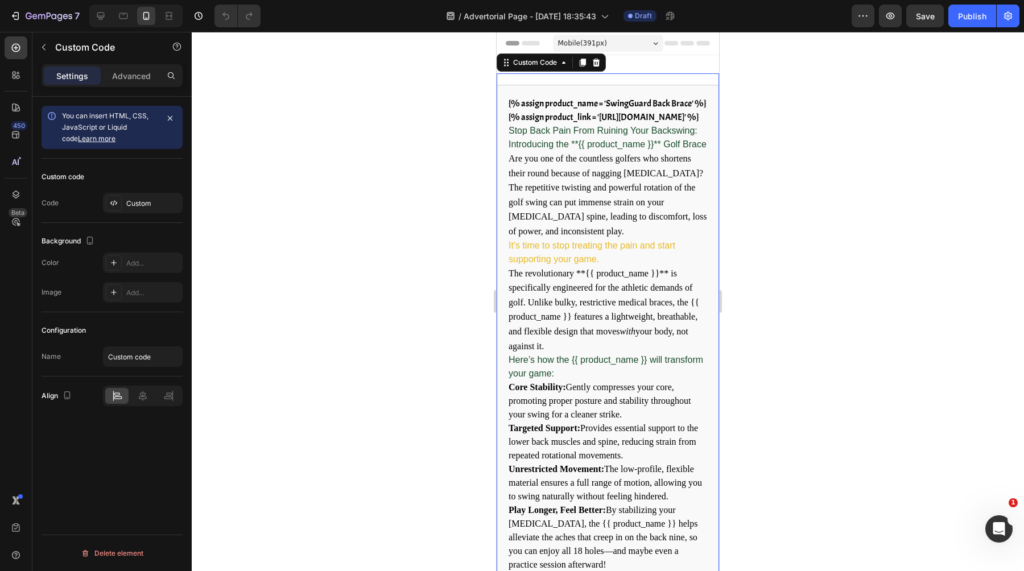
click at [133, 125] on span "You can insert HTML, CSS, JavaScript or Liquid code Learn more" at bounding box center [105, 126] width 86 height 31
click at [139, 203] on div "Custom" at bounding box center [152, 204] width 53 height 10
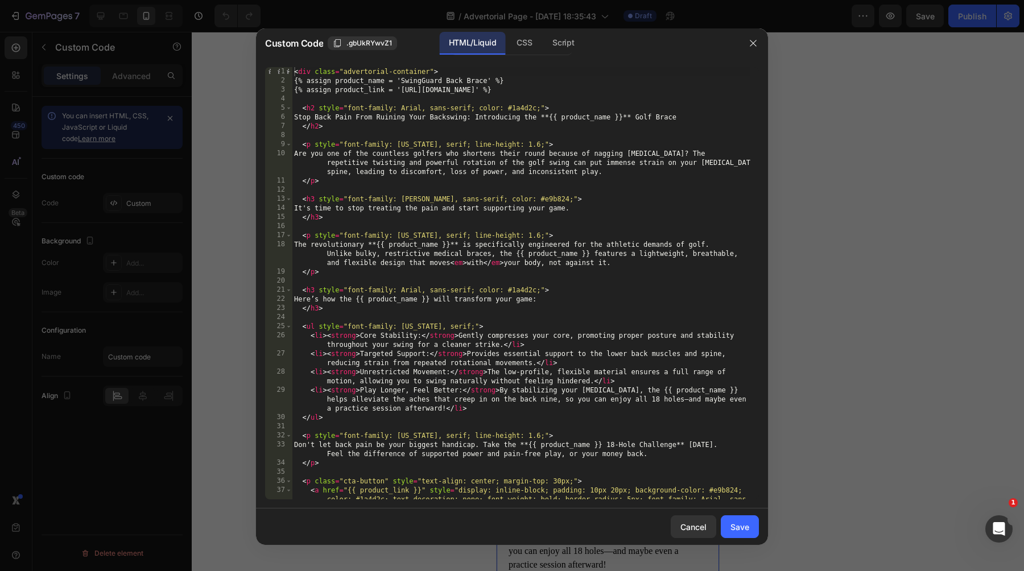
click at [584, 173] on div "< div class = "advertorial-container" > {% assign product_name = 'SwingGuard Ba…" at bounding box center [521, 301] width 458 height 469
type textarea "} </style>"
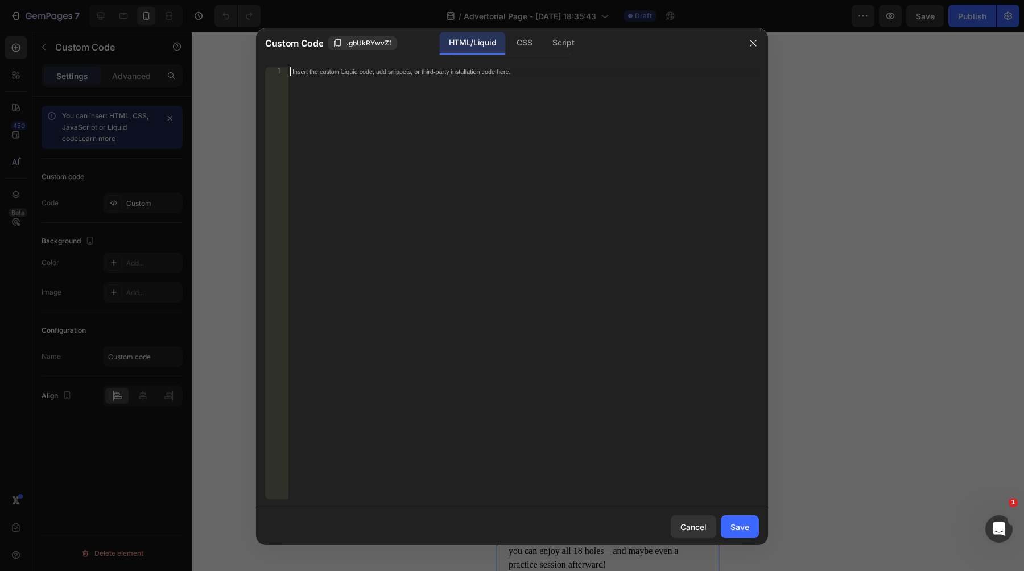
paste textarea "</html>"
type textarea "</html>"
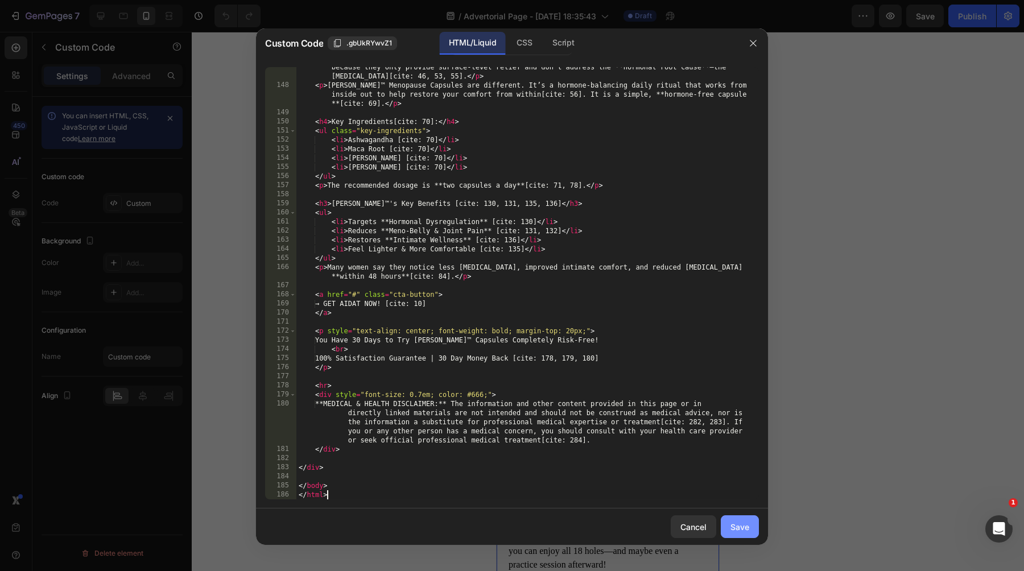
click at [734, 522] on div "Save" at bounding box center [739, 527] width 19 height 12
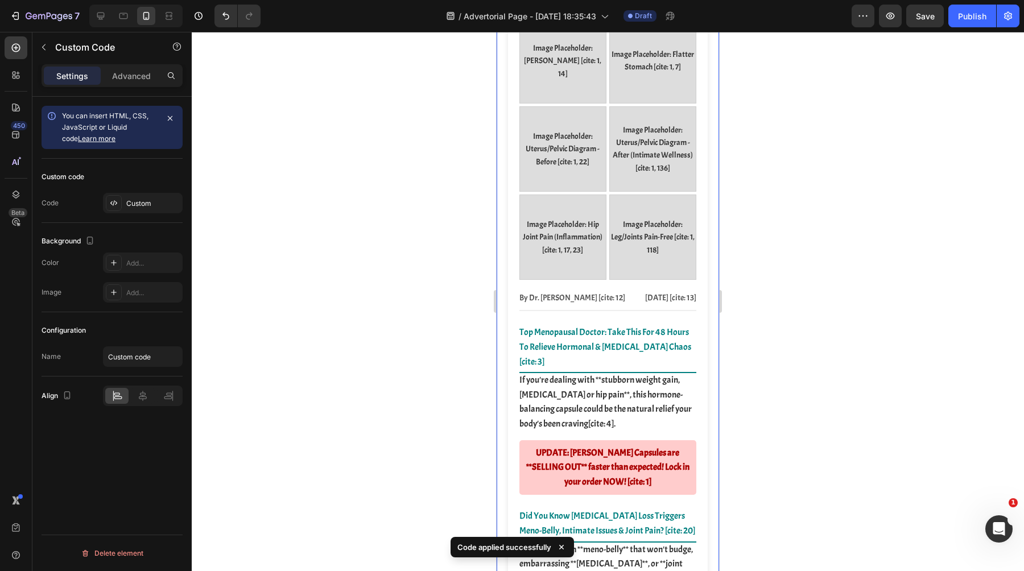
scroll to position [0, 0]
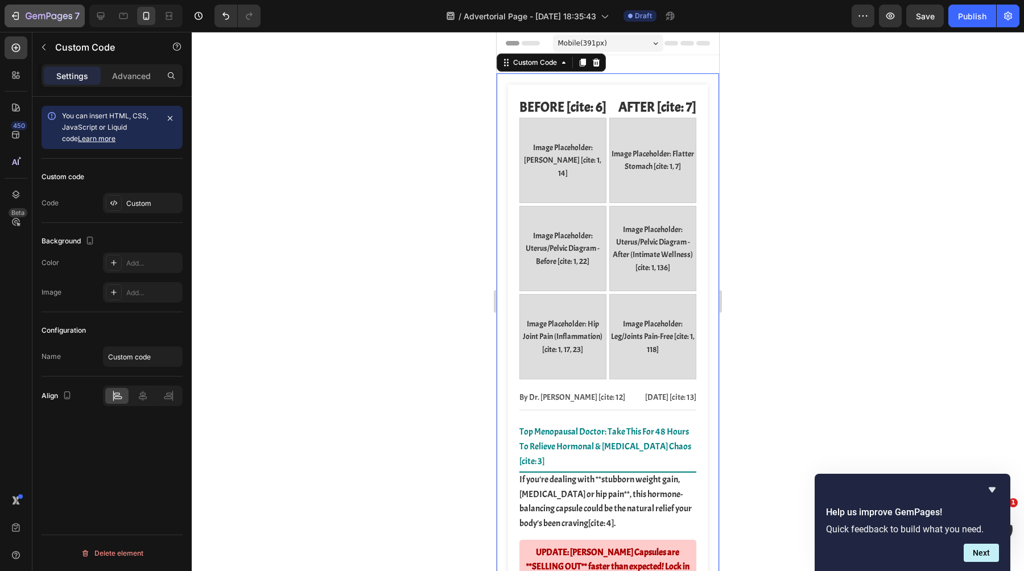
click at [20, 19] on icon "button" at bounding box center [15, 15] width 11 height 11
